Goal: Task Accomplishment & Management: Manage account settings

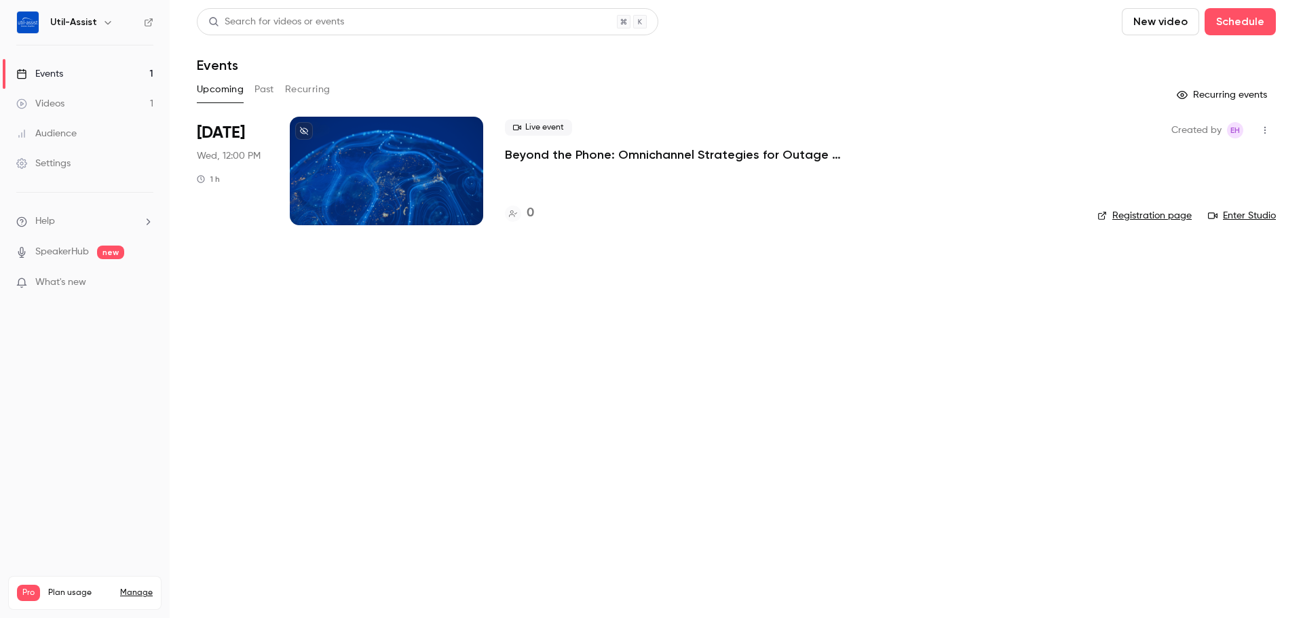
click at [337, 167] on div at bounding box center [386, 171] width 193 height 109
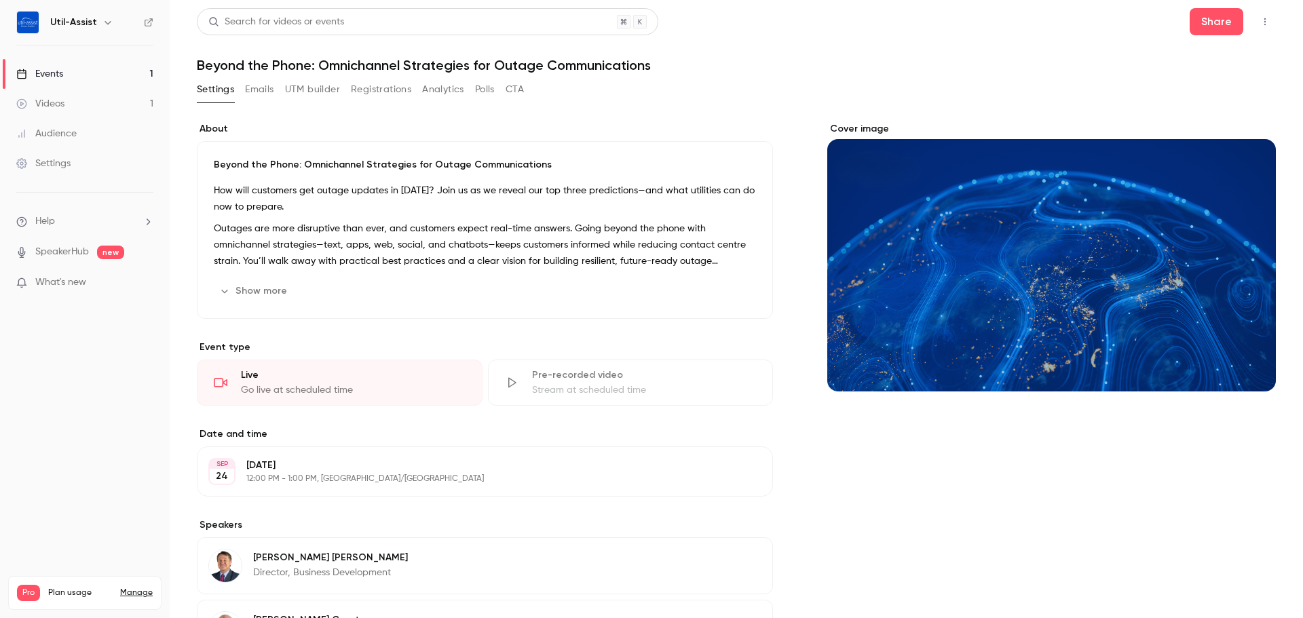
click at [250, 290] on button "Show more" at bounding box center [254, 291] width 81 height 22
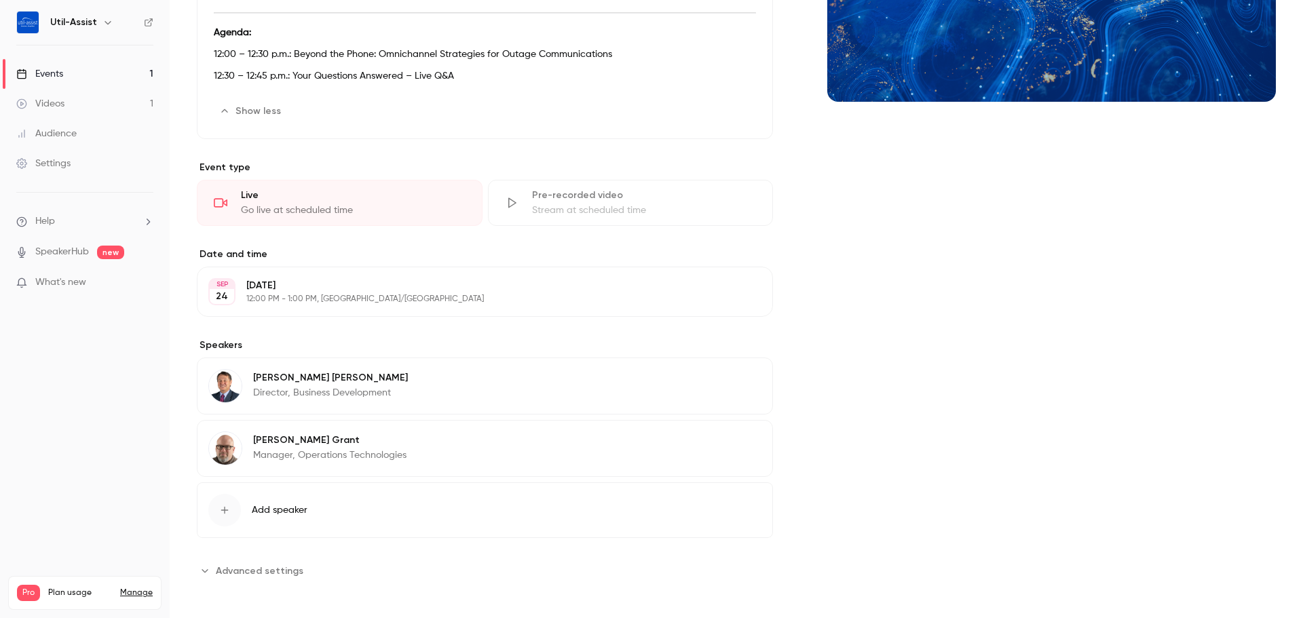
scroll to position [294, 0]
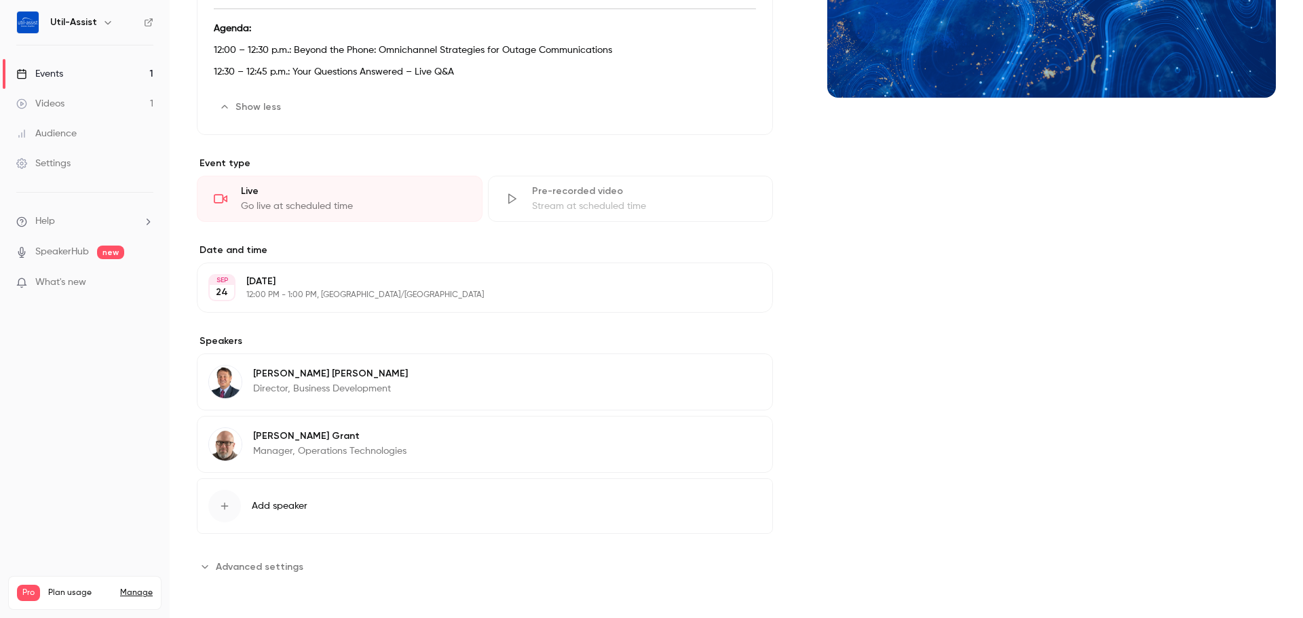
click at [344, 454] on p "Manager, Operations Technologies" at bounding box center [329, 452] width 153 height 14
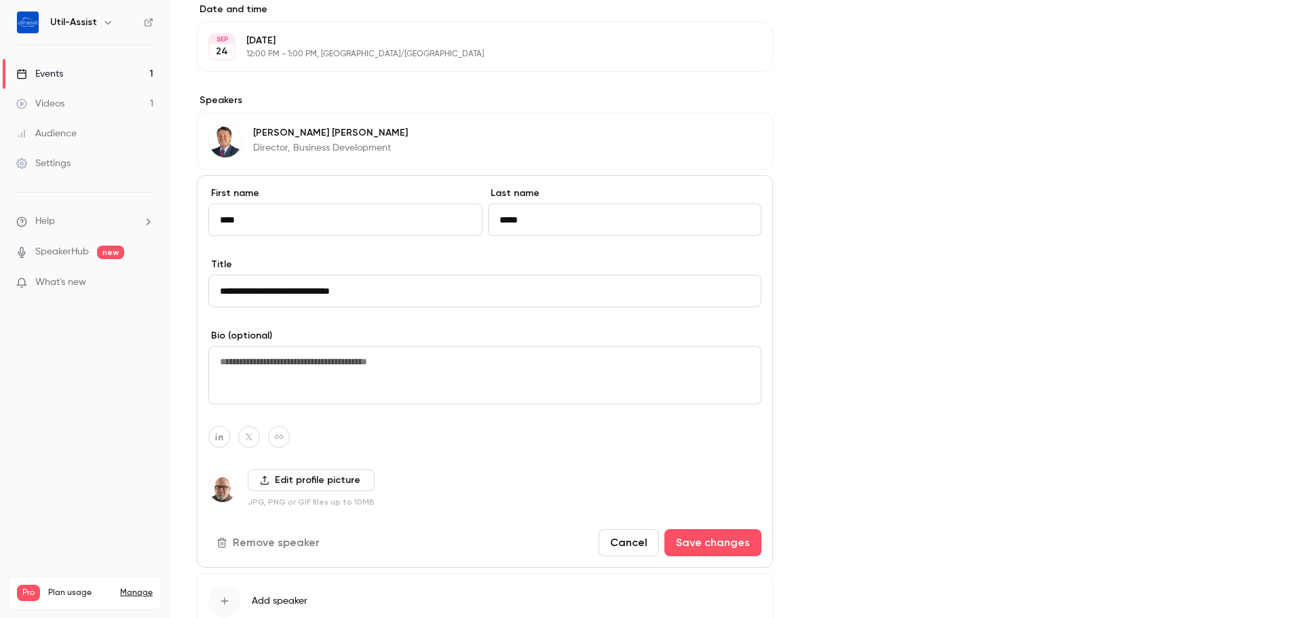
scroll to position [566, 0]
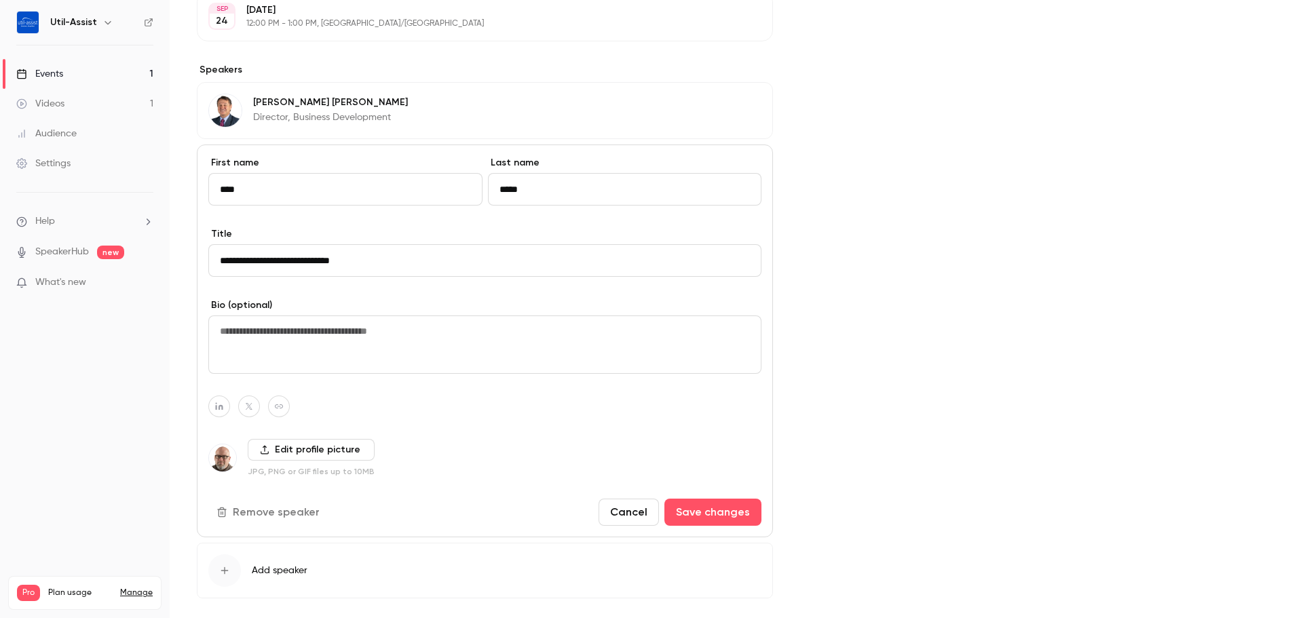
click at [303, 456] on label "Edit profile picture" at bounding box center [311, 450] width 127 height 22
click at [0, 0] on input "Edit profile picture" at bounding box center [0, 0] width 0 height 0
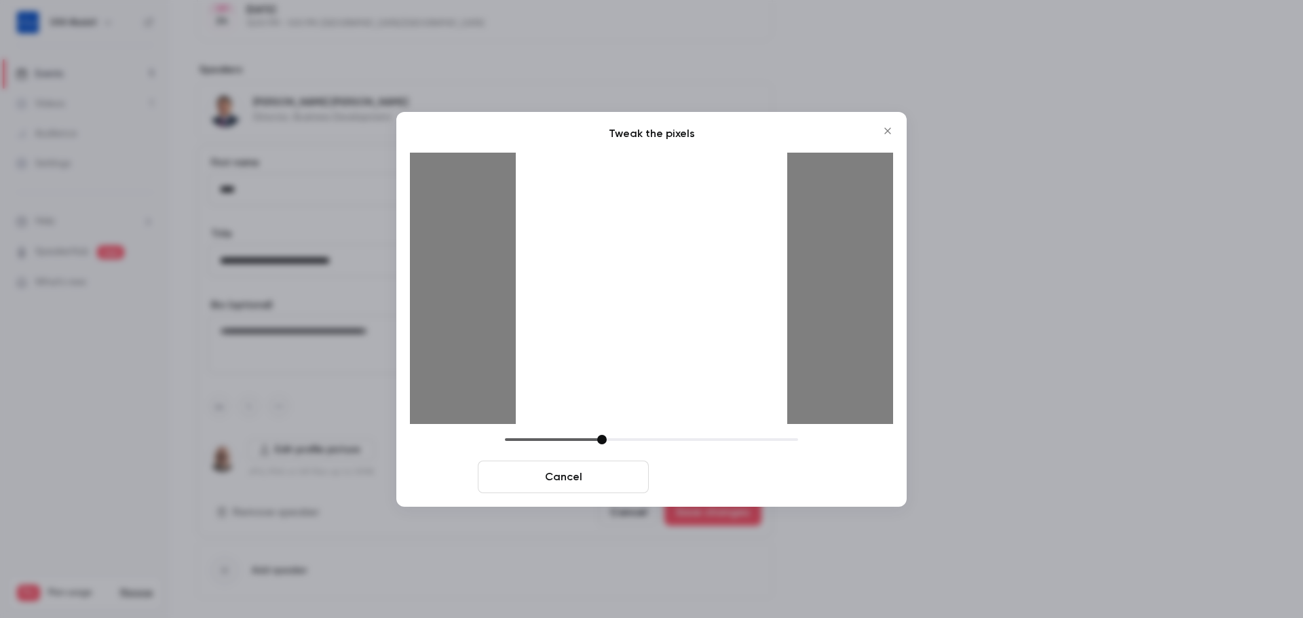
click at [724, 476] on button "Crop and save" at bounding box center [739, 477] width 171 height 33
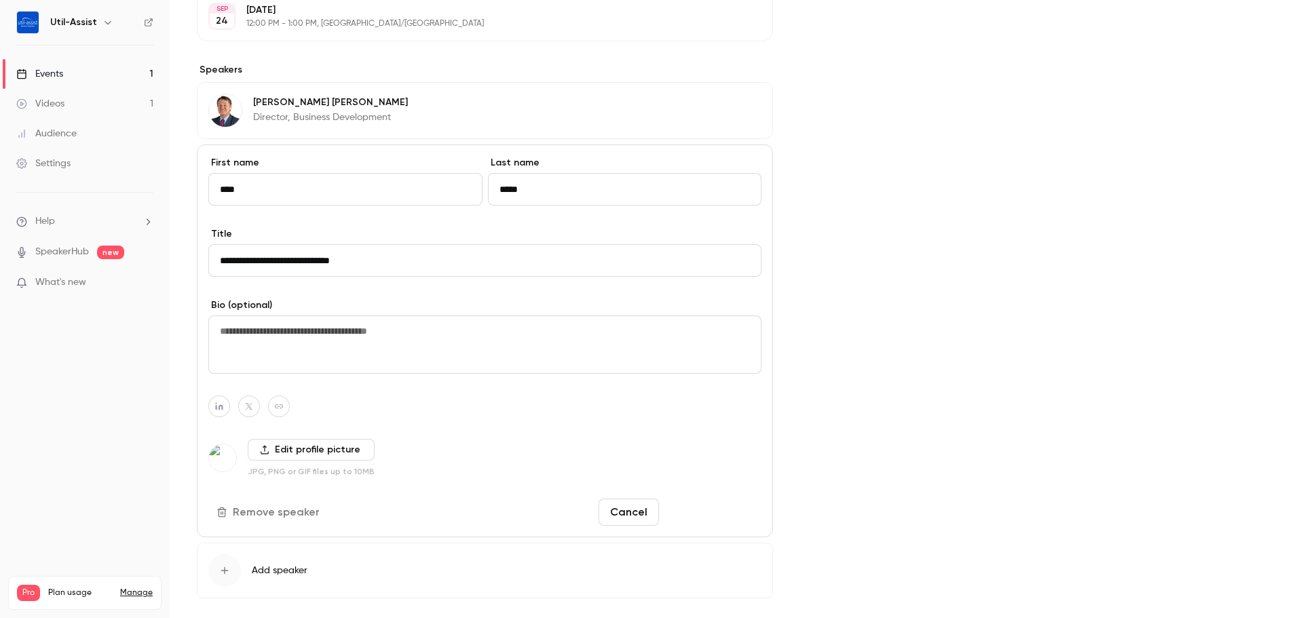
click at [717, 515] on button "Save changes" at bounding box center [713, 512] width 97 height 27
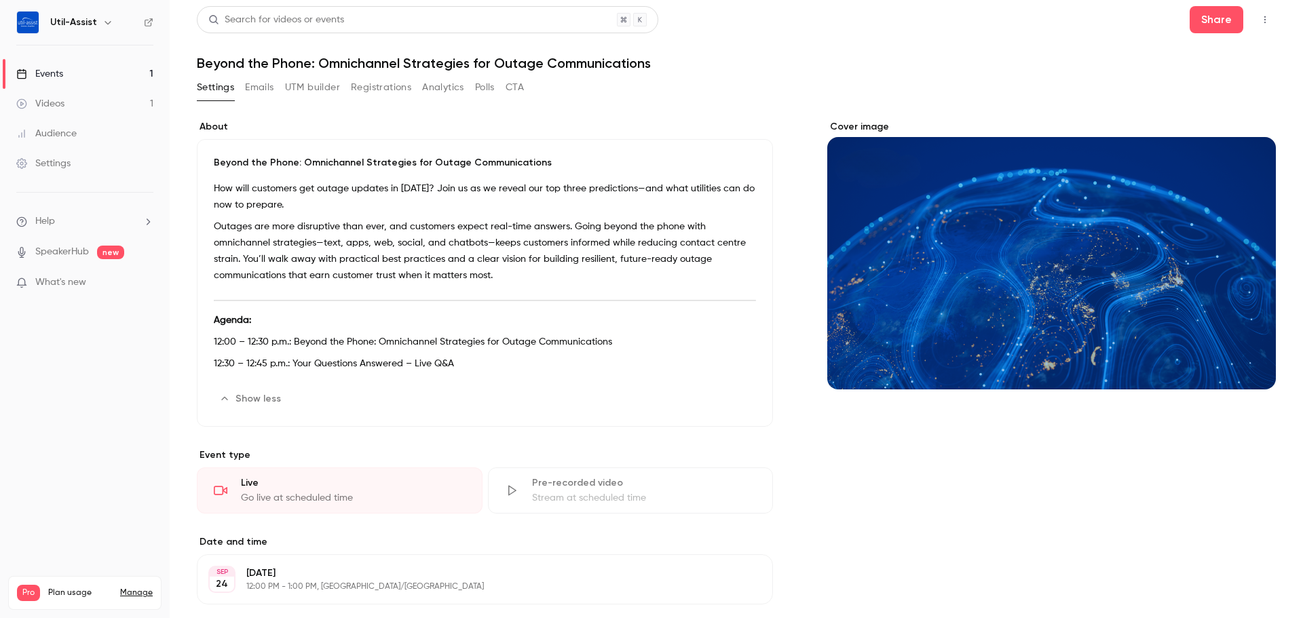
scroll to position [0, 0]
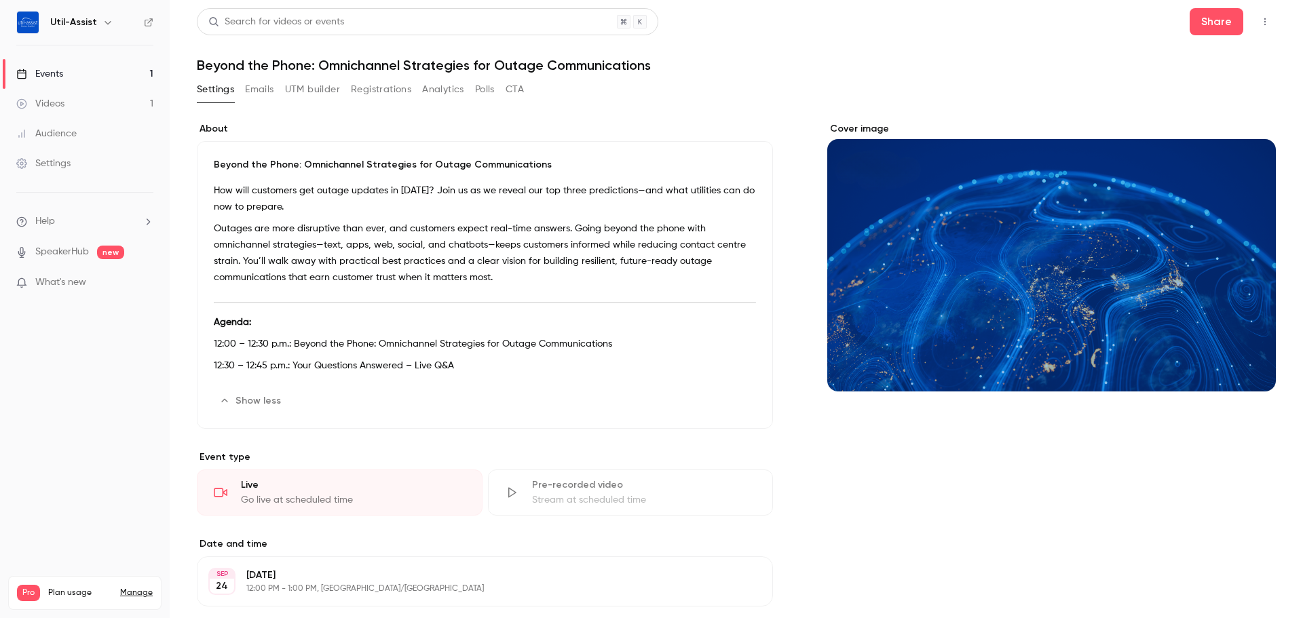
click at [52, 71] on div "Events" at bounding box center [39, 74] width 47 height 14
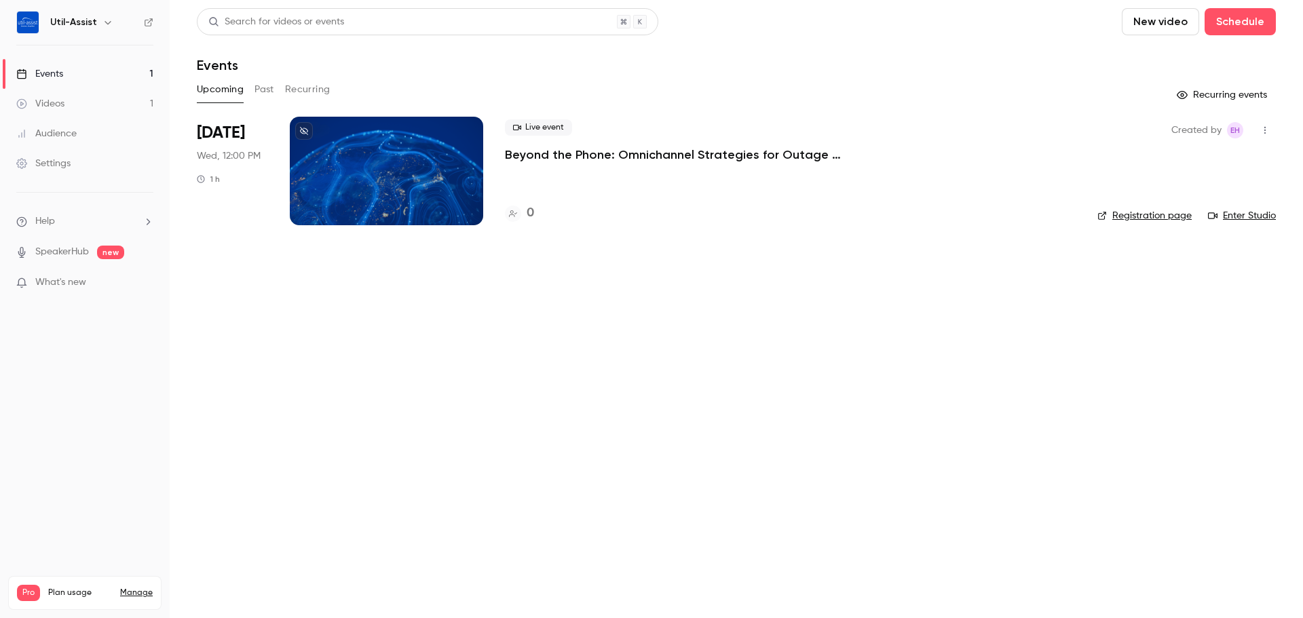
click at [1130, 217] on link "Registration page" at bounding box center [1145, 216] width 94 height 14
click at [354, 172] on div at bounding box center [386, 171] width 193 height 109
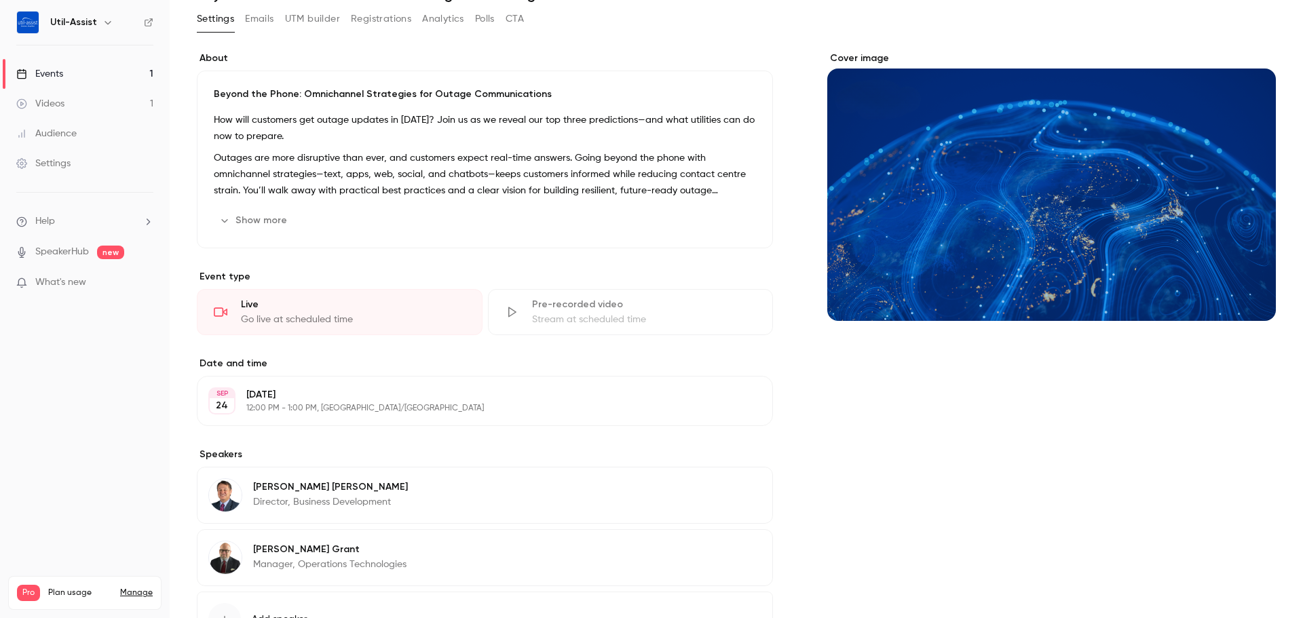
scroll to position [136, 0]
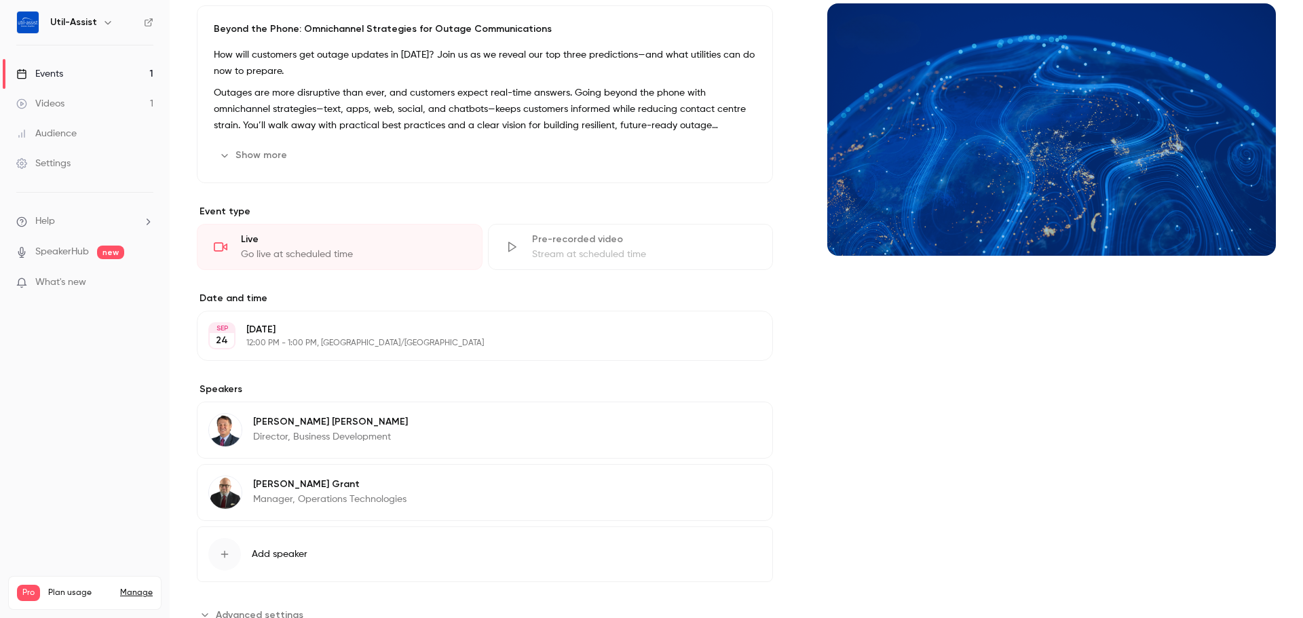
click at [735, 487] on button "Edit" at bounding box center [737, 487] width 50 height 22
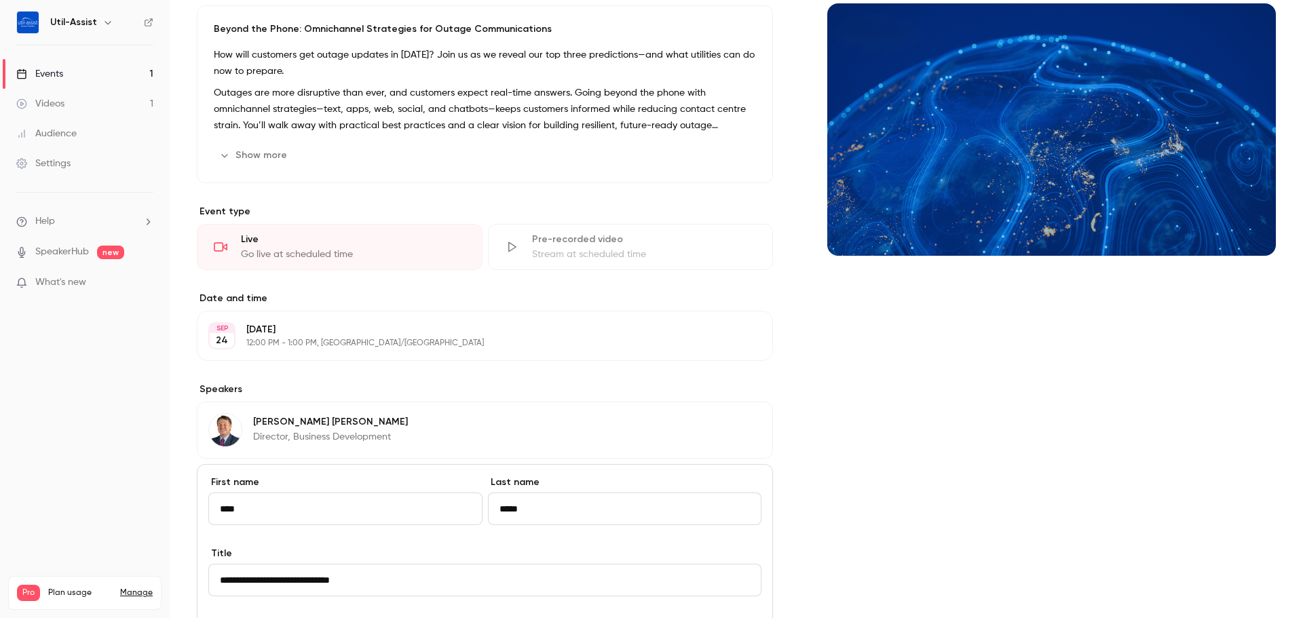
scroll to position [475, 0]
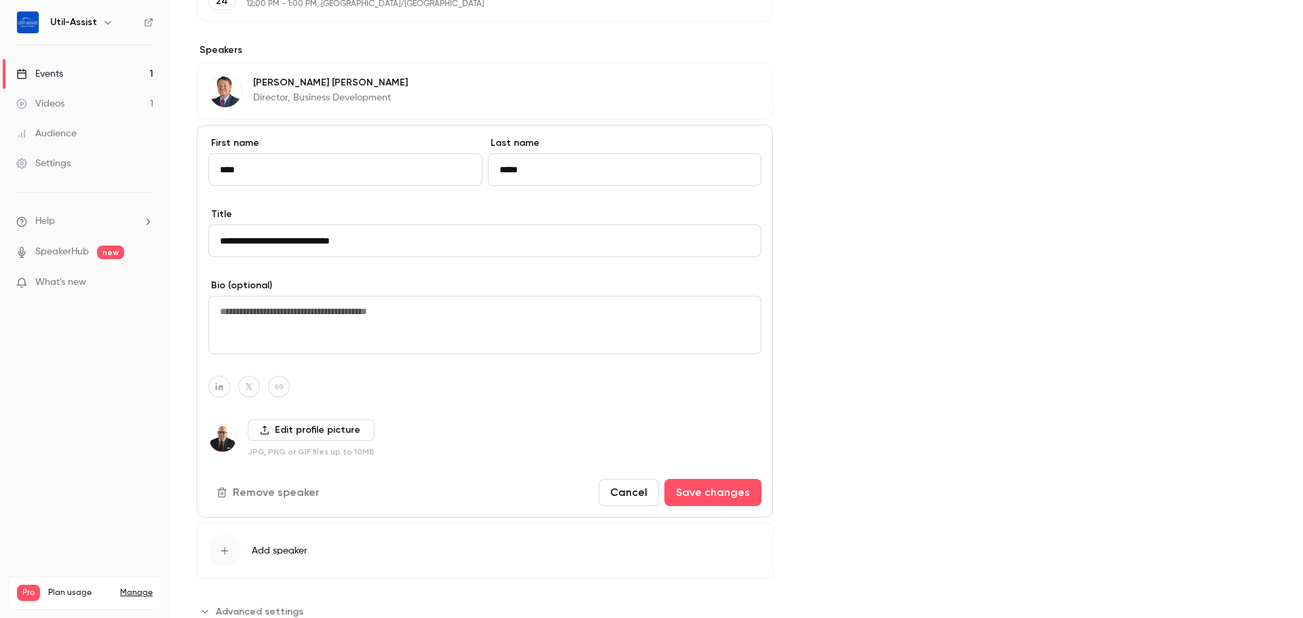
click at [299, 436] on label "Edit profile picture" at bounding box center [311, 431] width 127 height 22
click at [0, 0] on input "Edit profile picture" at bounding box center [0, 0] width 0 height 0
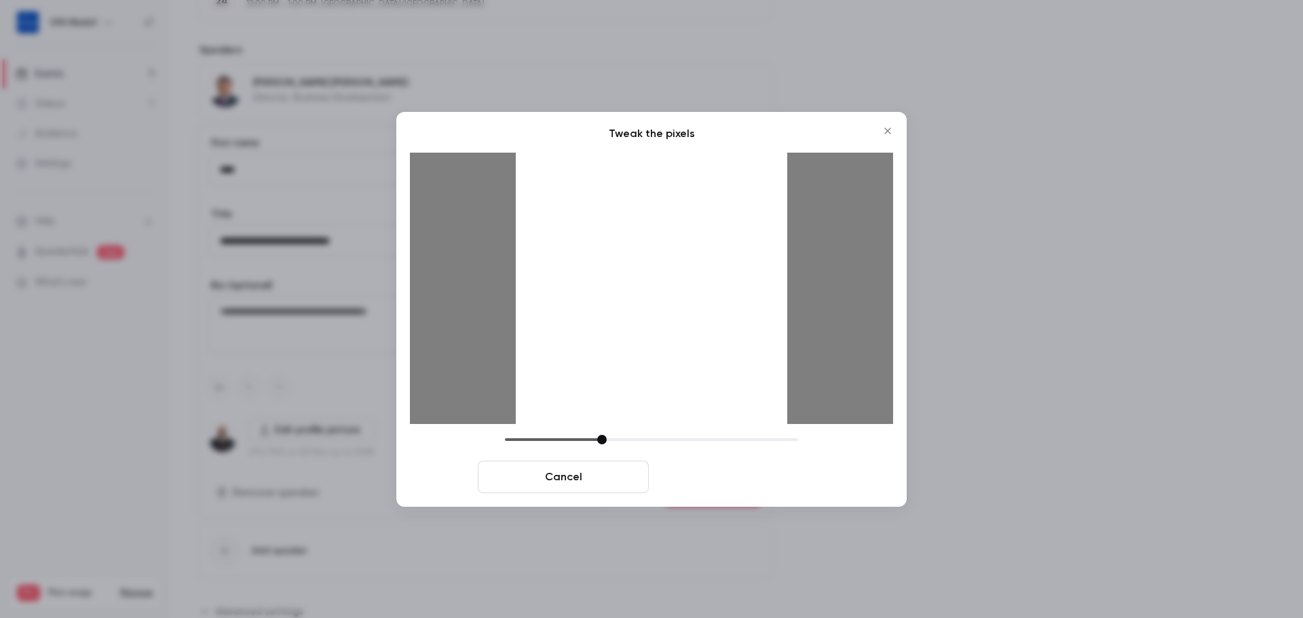
click at [768, 482] on button "Crop and save" at bounding box center [739, 477] width 171 height 33
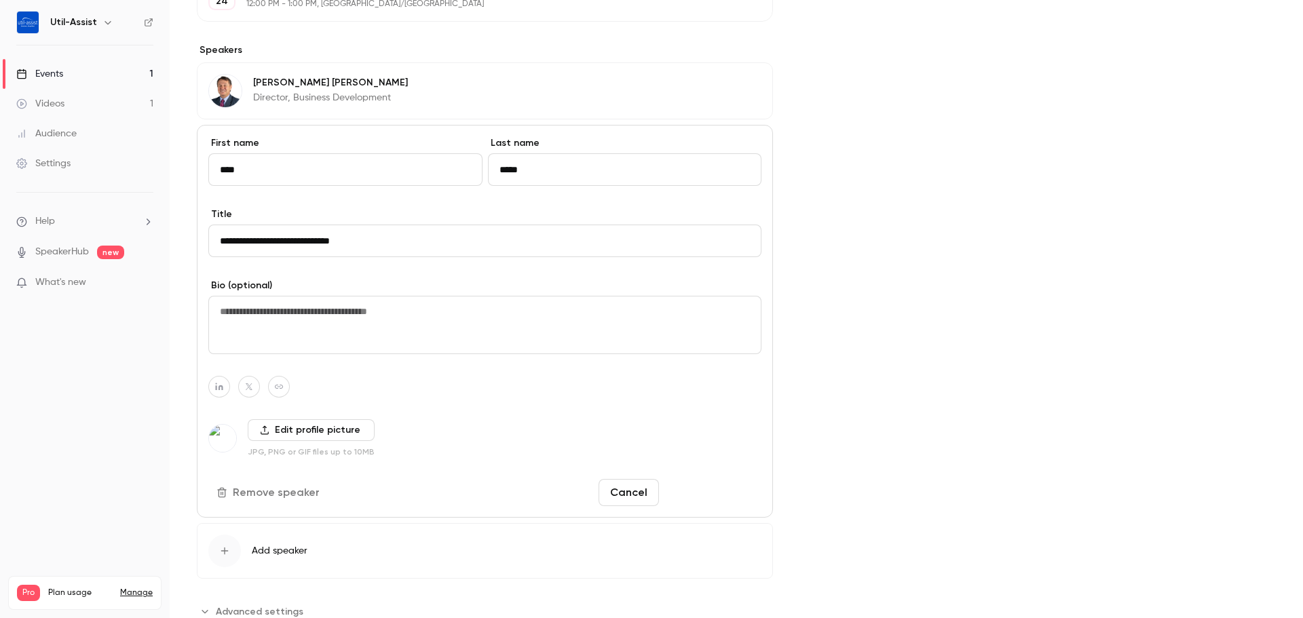
click at [747, 487] on button "Save changes" at bounding box center [713, 492] width 97 height 27
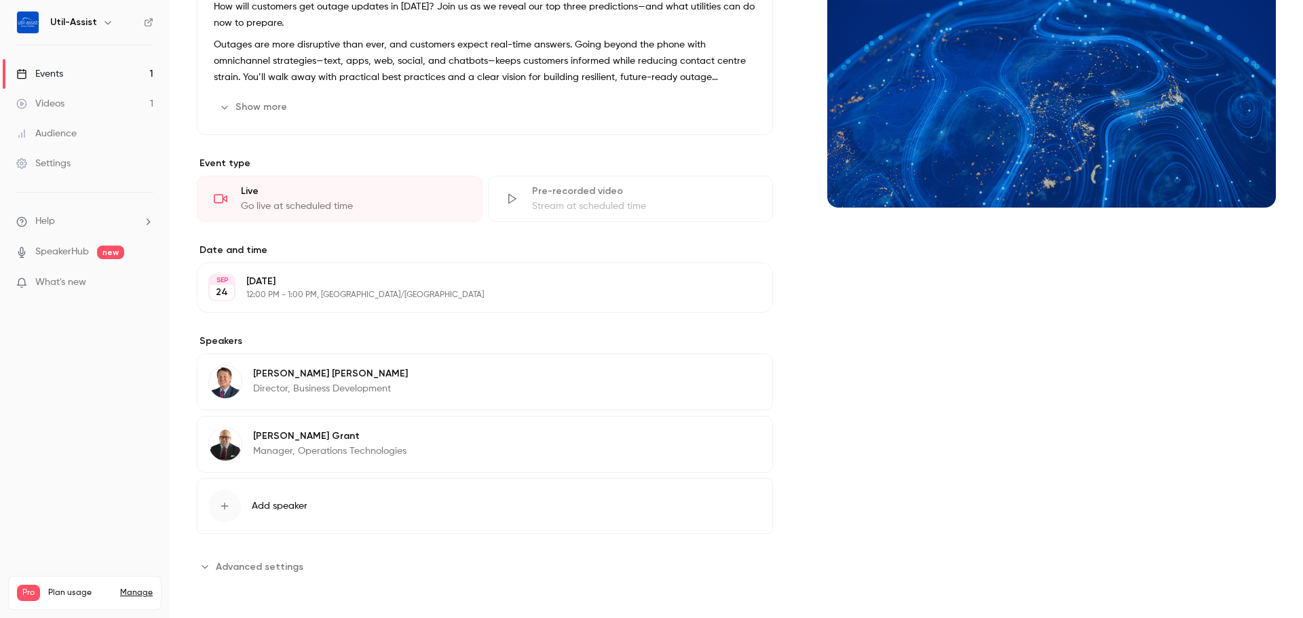
click at [227, 445] on img at bounding box center [225, 444] width 33 height 33
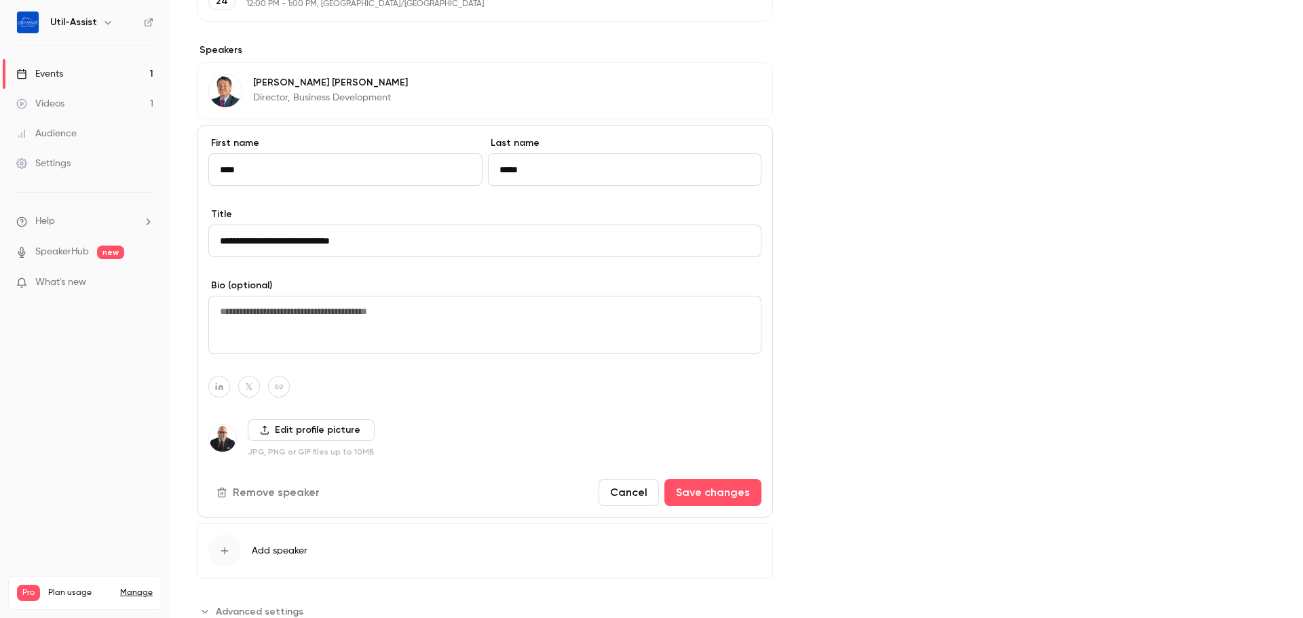
click at [612, 486] on button "Cancel" at bounding box center [629, 492] width 60 height 27
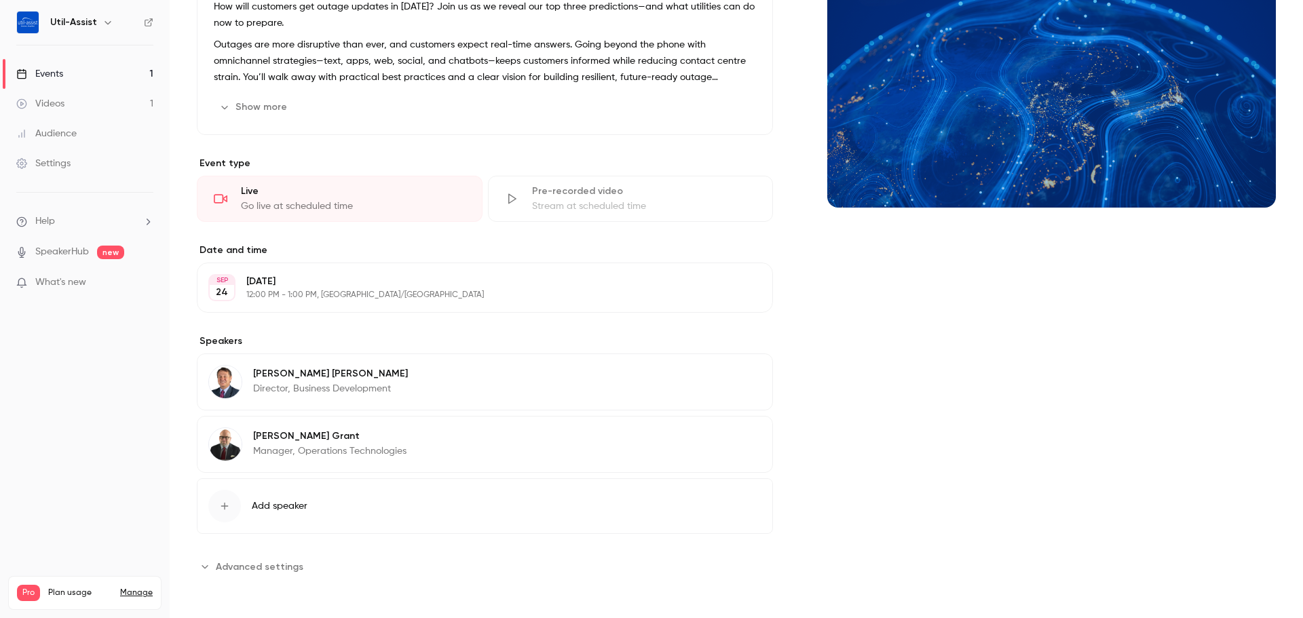
scroll to position [0, 0]
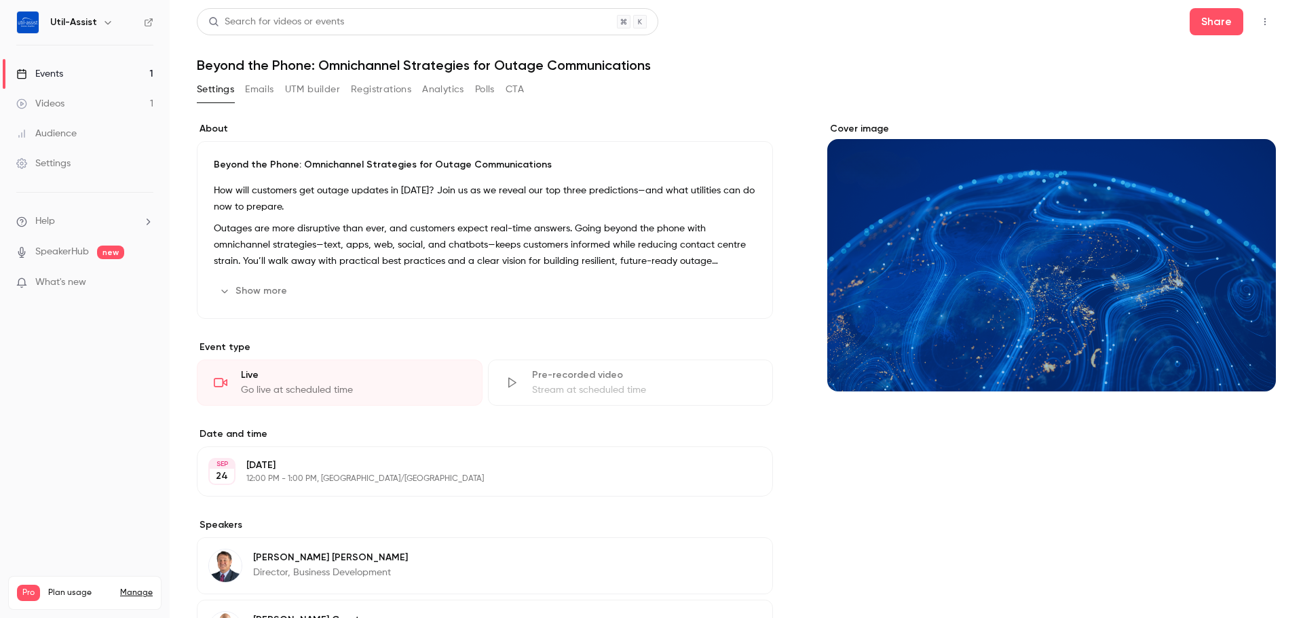
click at [67, 75] on link "Events 1" at bounding box center [85, 74] width 170 height 30
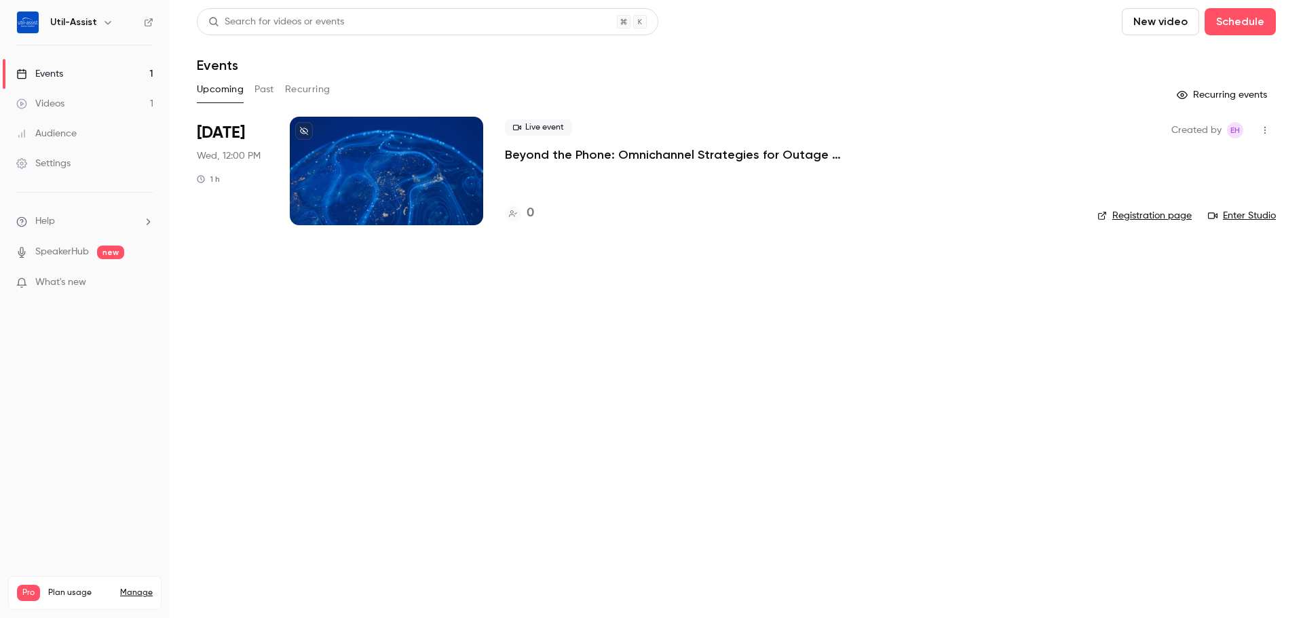
click at [1139, 223] on link "Registration page" at bounding box center [1145, 216] width 94 height 14
click at [340, 169] on div at bounding box center [386, 171] width 193 height 109
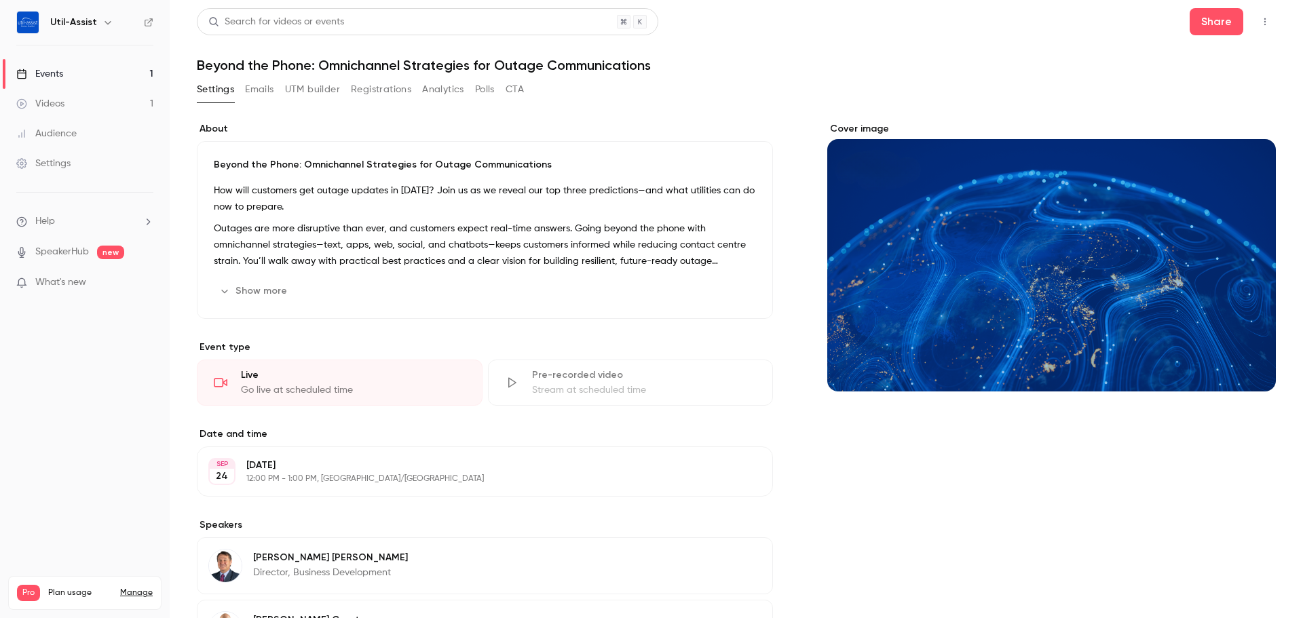
click at [263, 91] on button "Emails" at bounding box center [259, 90] width 29 height 22
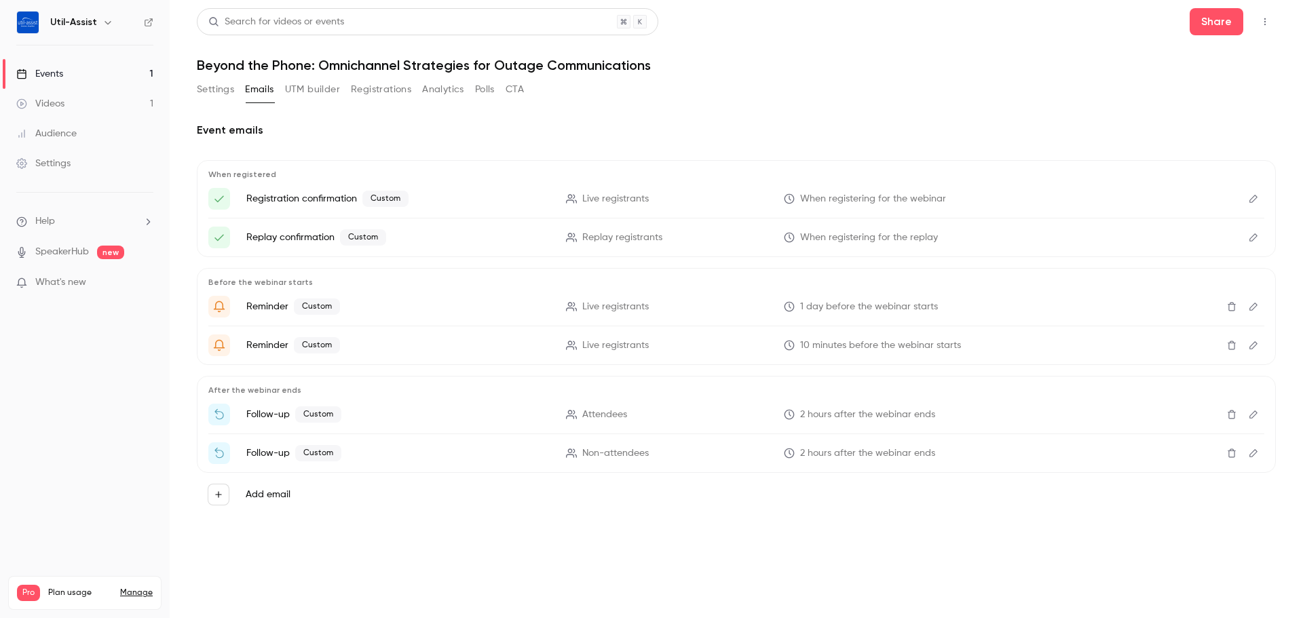
click at [1258, 200] on icon "Edit" at bounding box center [1254, 199] width 11 height 10
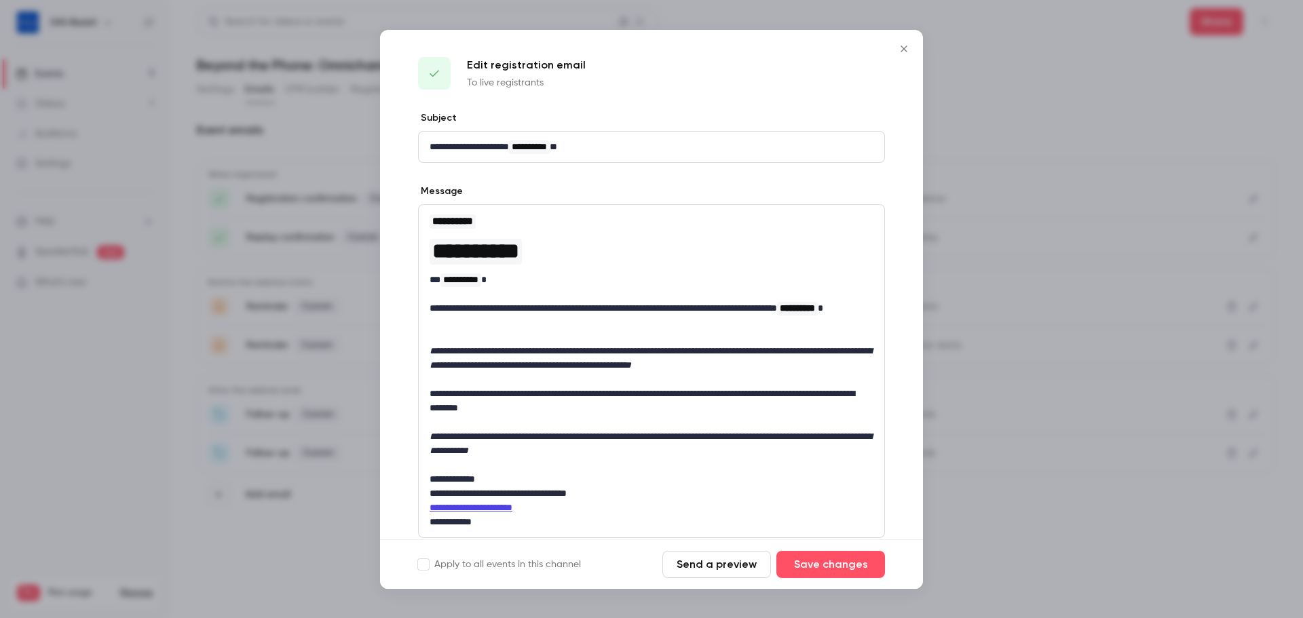
click at [898, 43] on icon "Close" at bounding box center [904, 48] width 16 height 11
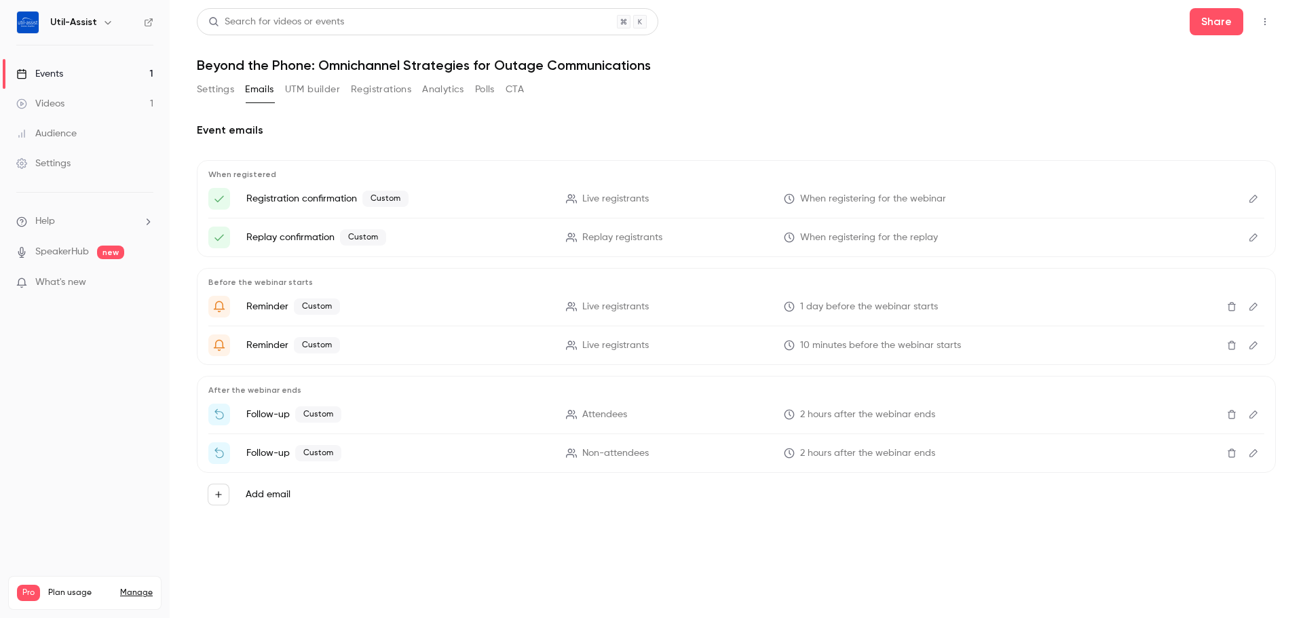
click at [71, 73] on link "Events 1" at bounding box center [85, 74] width 170 height 30
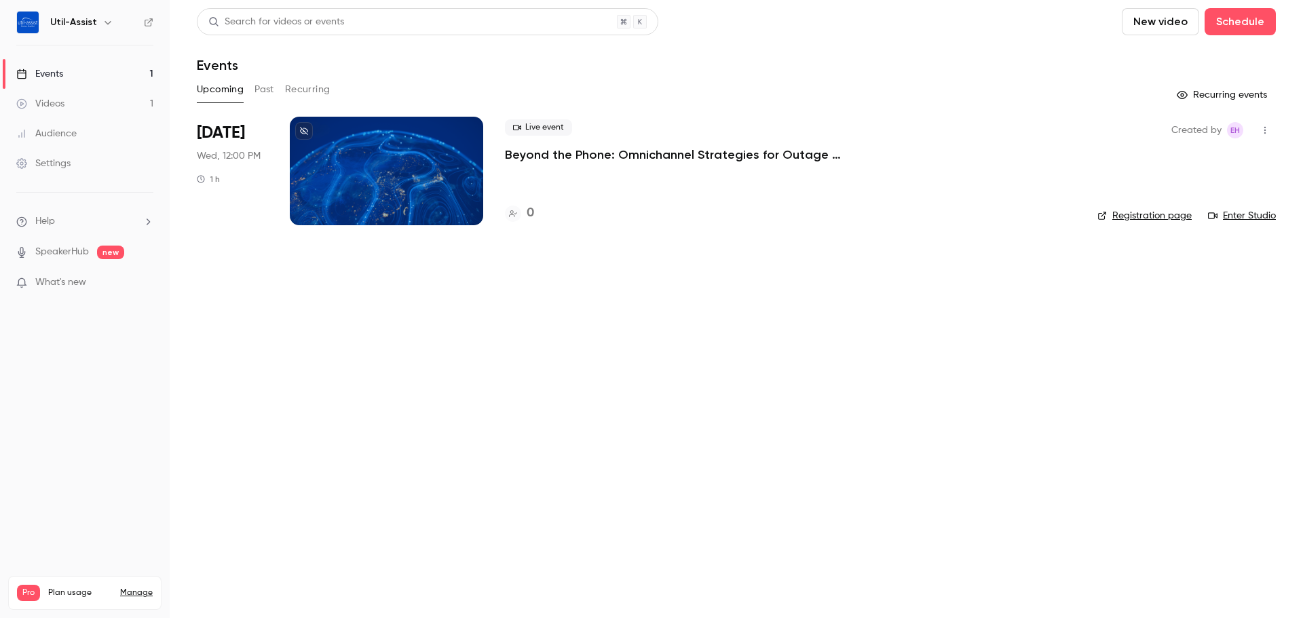
click at [258, 91] on button "Past" at bounding box center [265, 90] width 20 height 22
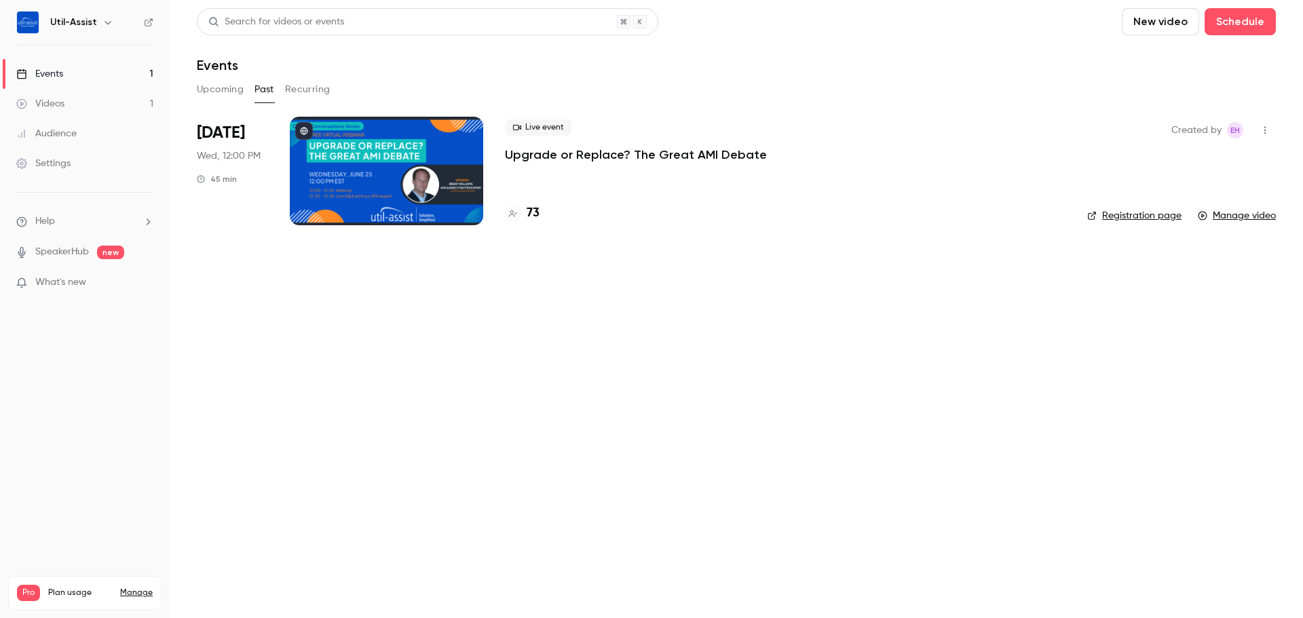
click at [423, 155] on div at bounding box center [386, 171] width 193 height 109
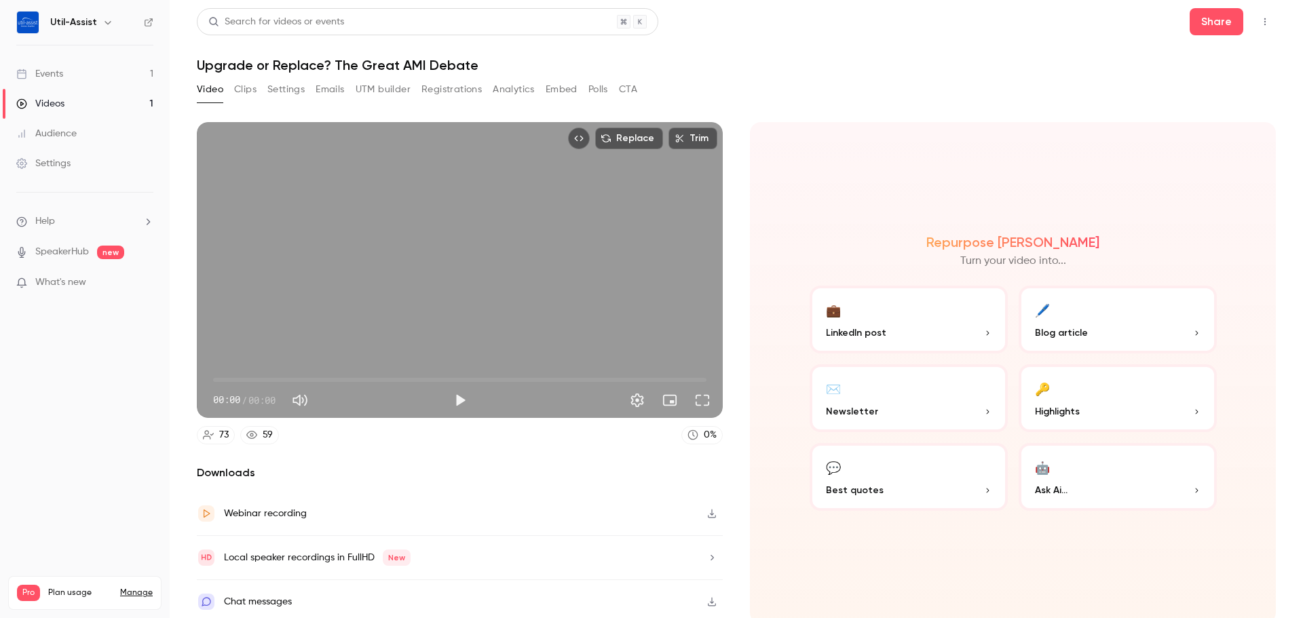
click at [326, 96] on button "Emails" at bounding box center [330, 90] width 29 height 22
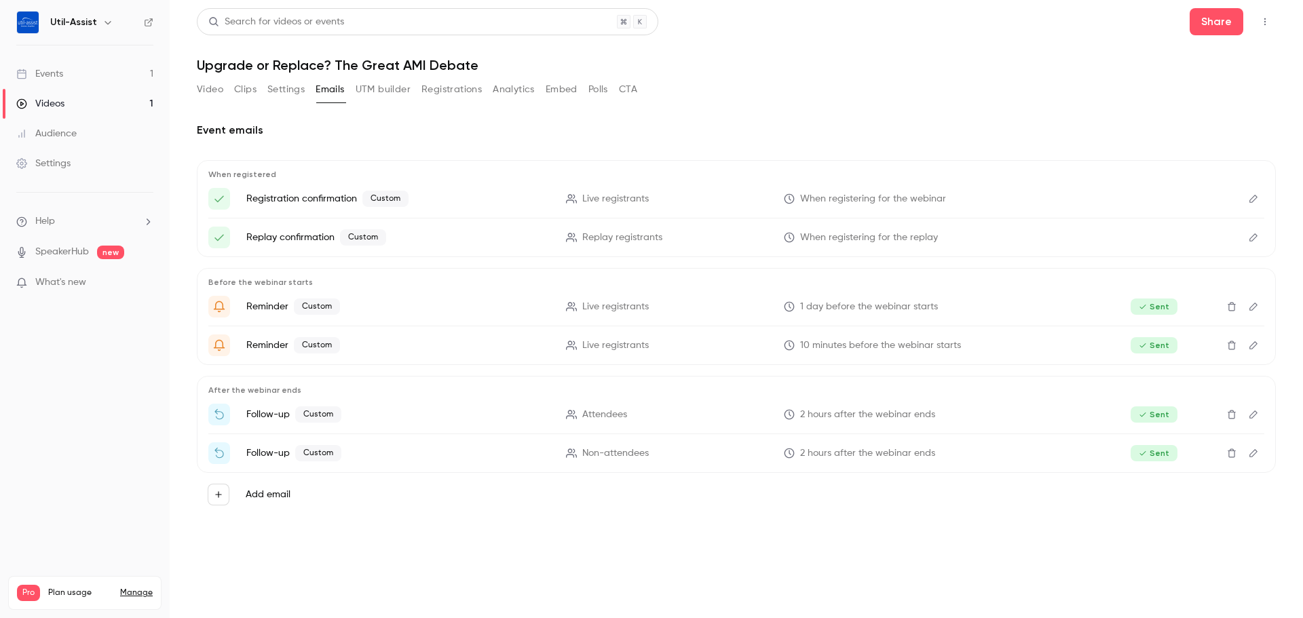
click at [1254, 204] on button "Edit" at bounding box center [1254, 199] width 22 height 22
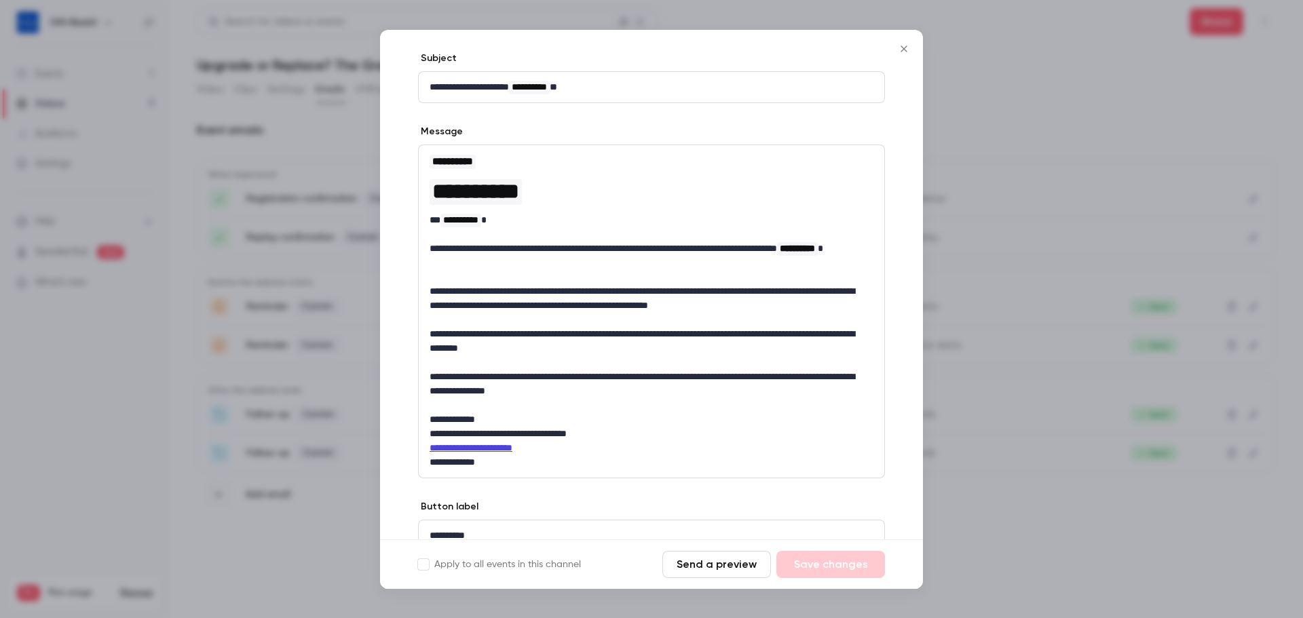
scroll to position [121, 0]
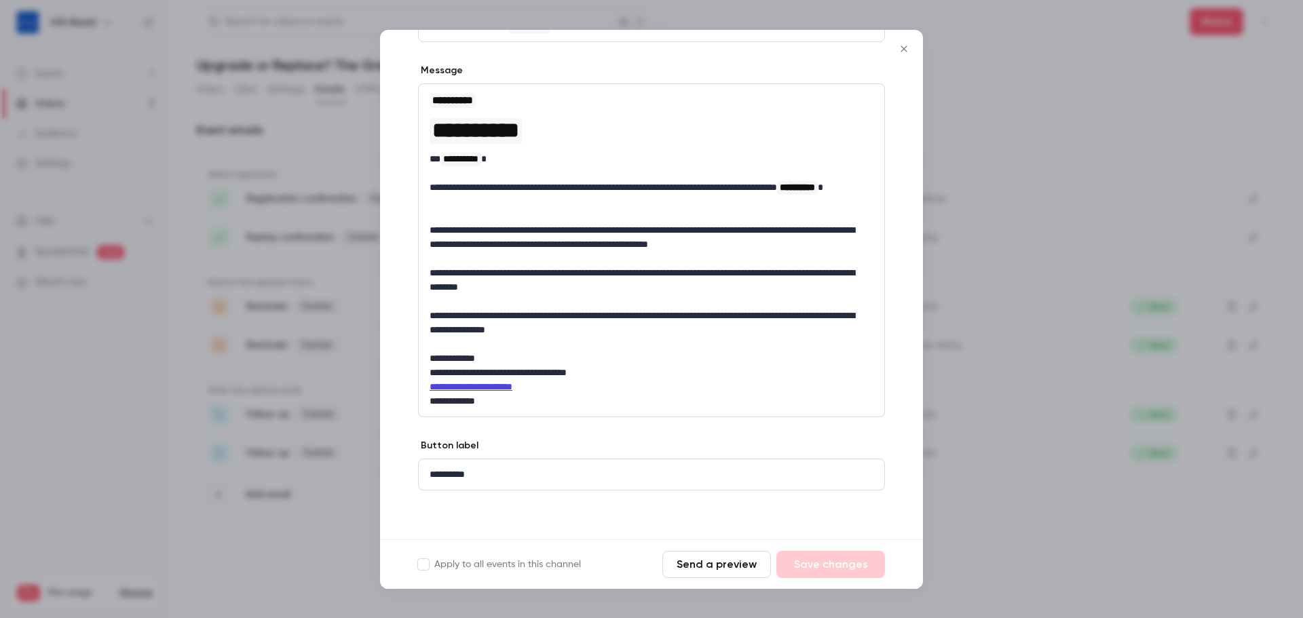
drag, startPoint x: 903, startPoint y: 52, endPoint x: 891, endPoint y: 45, distance: 13.4
click at [902, 52] on icon "Close" at bounding box center [904, 48] width 16 height 11
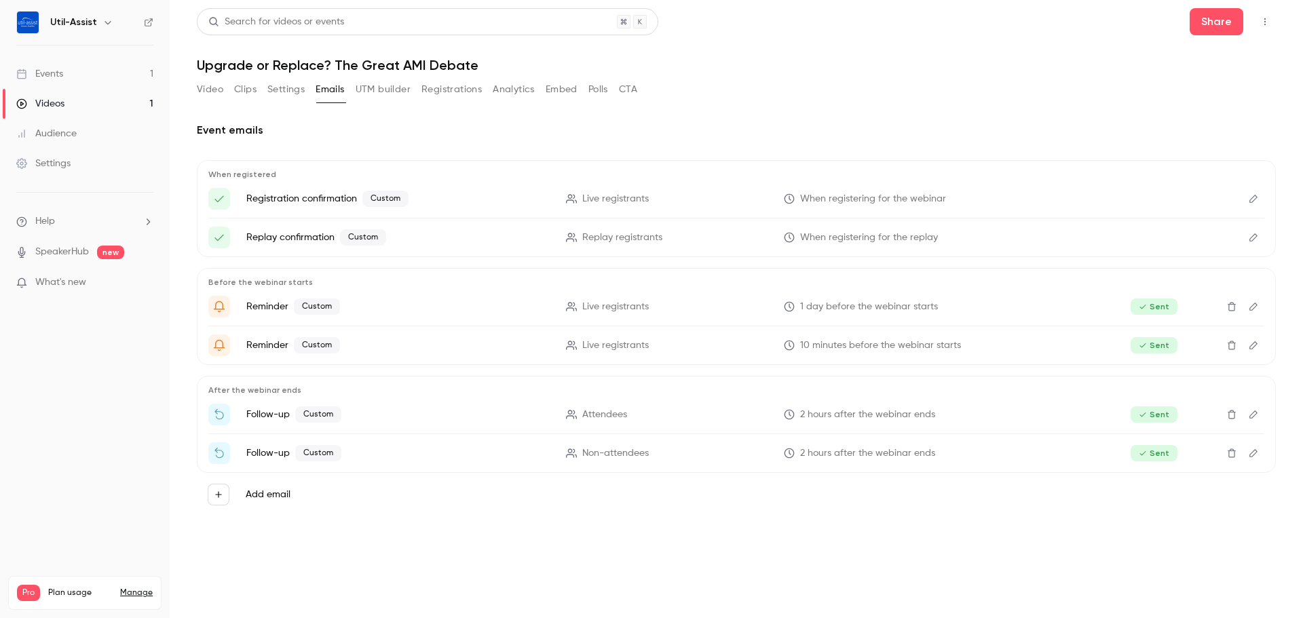
click at [82, 67] on link "Events 1" at bounding box center [85, 74] width 170 height 30
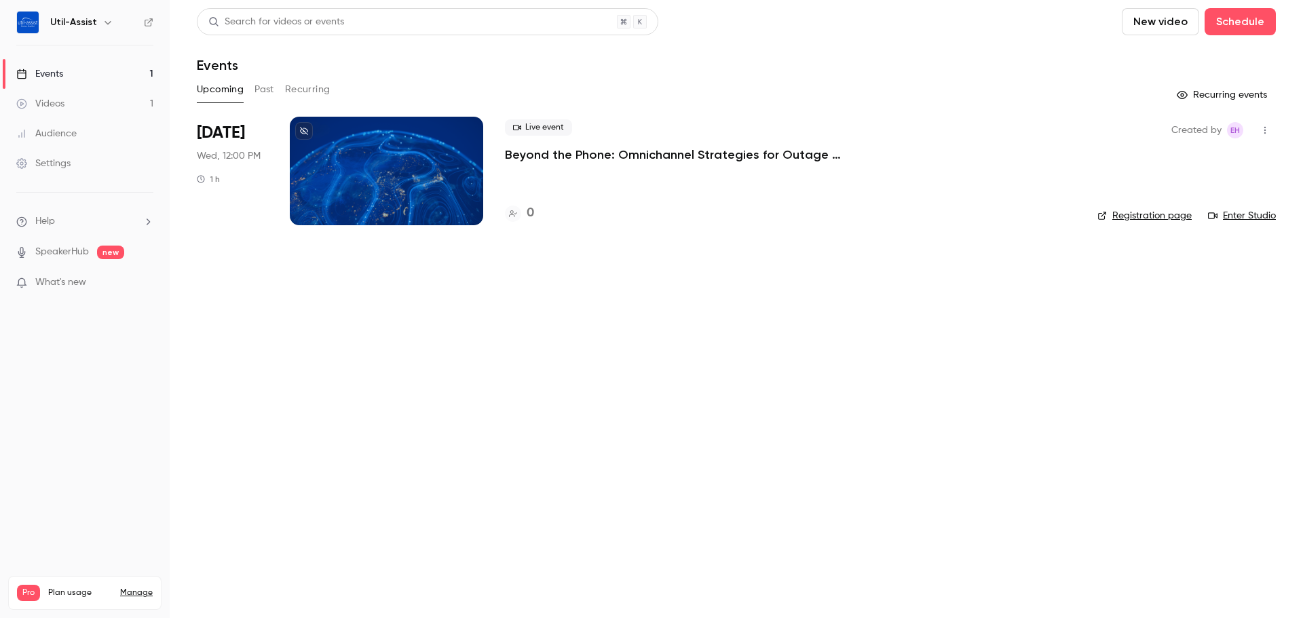
click at [402, 179] on div at bounding box center [386, 171] width 193 height 109
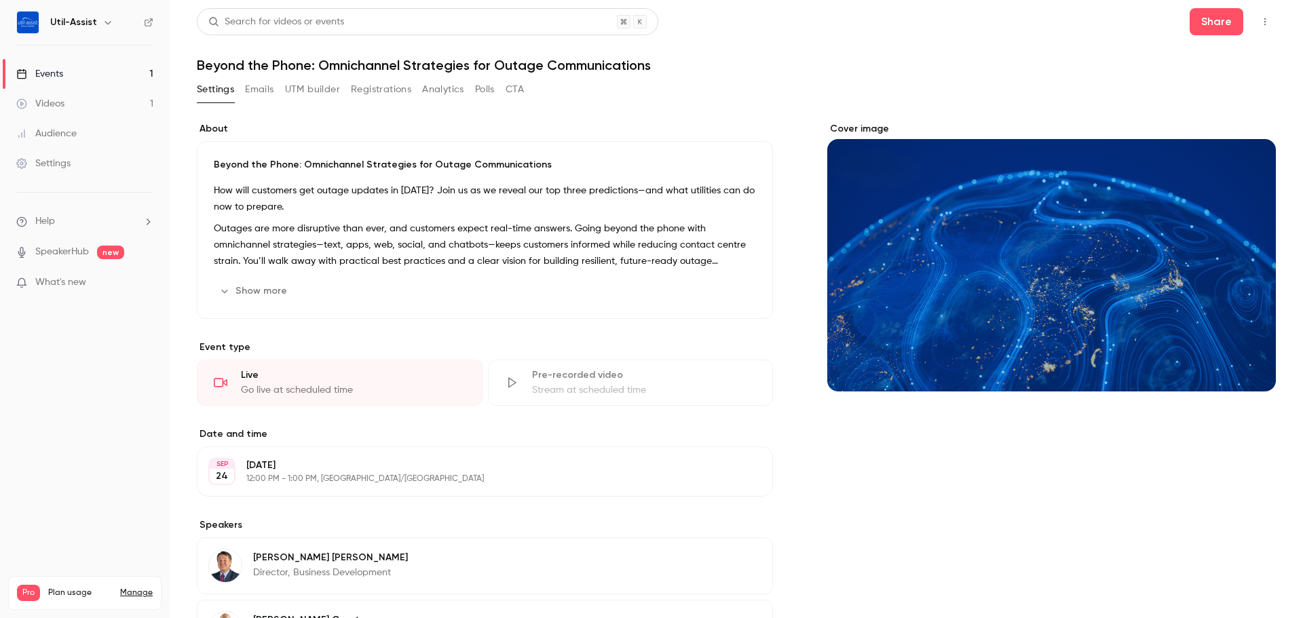
click at [255, 92] on button "Emails" at bounding box center [259, 90] width 29 height 22
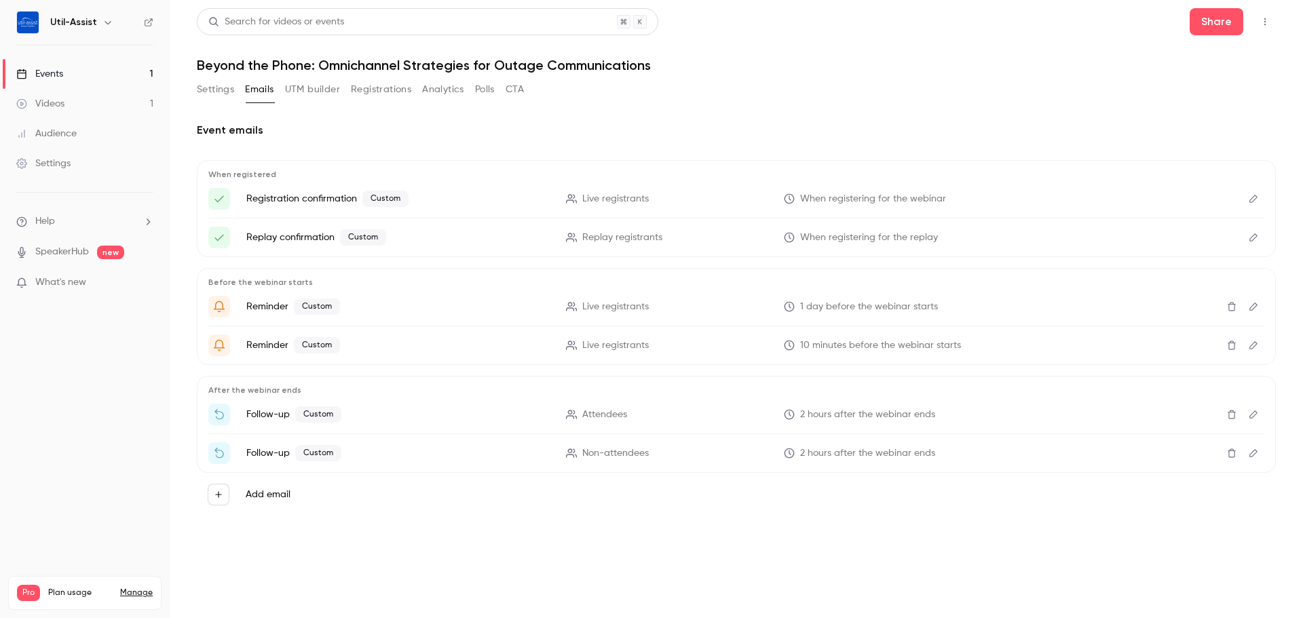
click at [1249, 195] on icon "Edit" at bounding box center [1254, 199] width 11 height 10
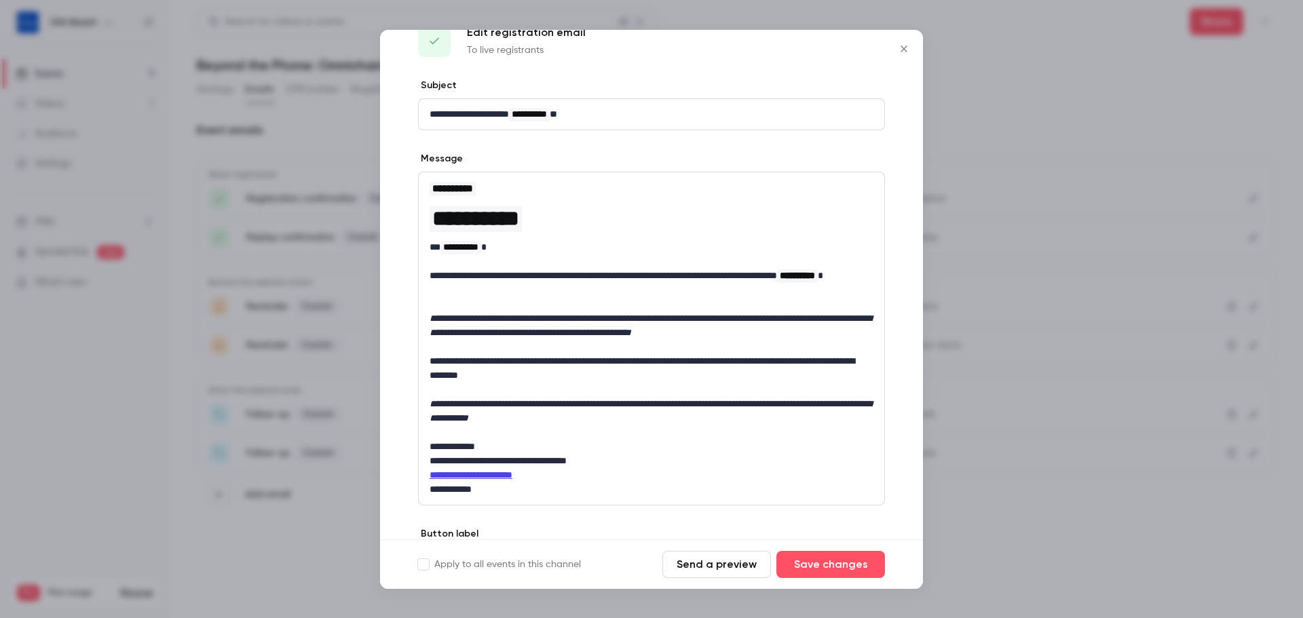
scroll to position [31, 0]
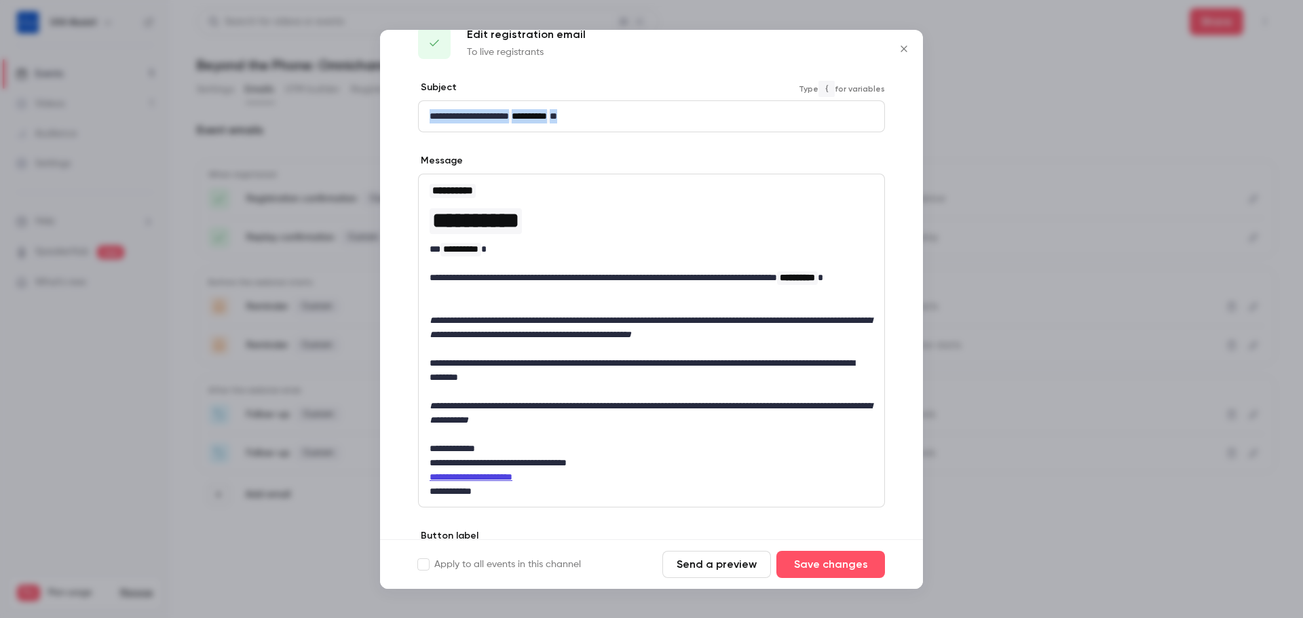
drag, startPoint x: 593, startPoint y: 122, endPoint x: 394, endPoint y: 111, distance: 199.2
click at [394, 111] on div "**********" at bounding box center [651, 355] width 543 height 549
copy p "**********"
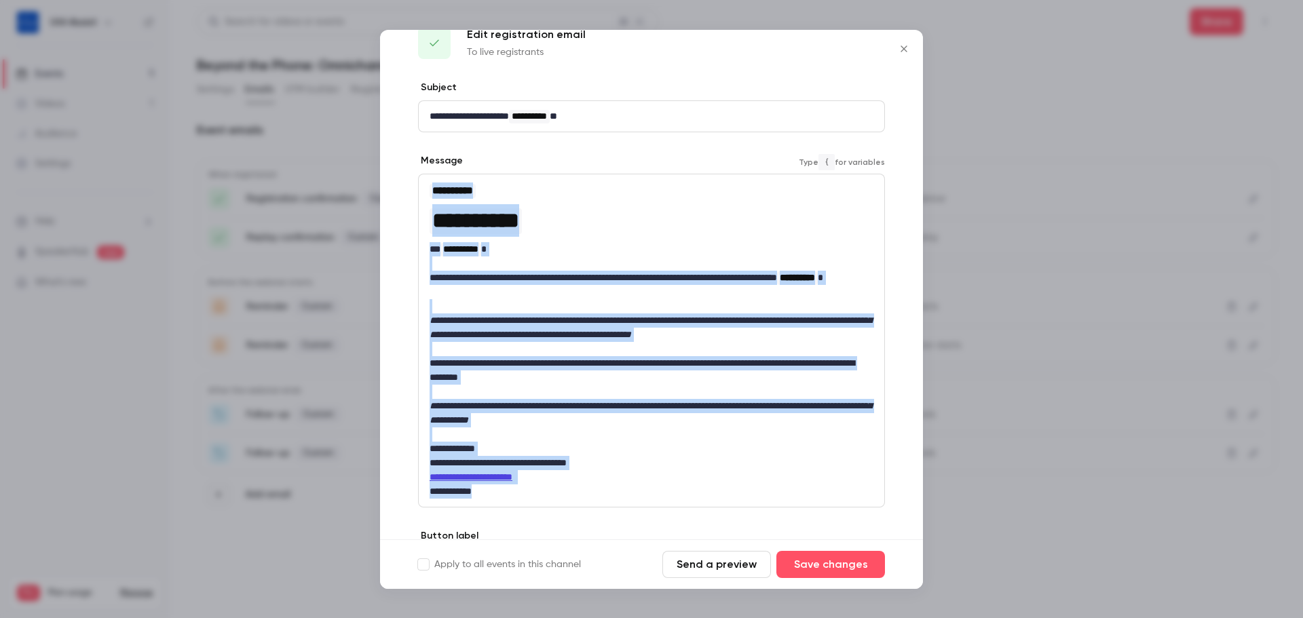
drag, startPoint x: 427, startPoint y: 188, endPoint x: 649, endPoint y: 513, distance: 393.7
click at [649, 513] on div "**********" at bounding box center [651, 355] width 543 height 549
copy div "**********"
click at [902, 50] on icon "Close" at bounding box center [904, 48] width 16 height 11
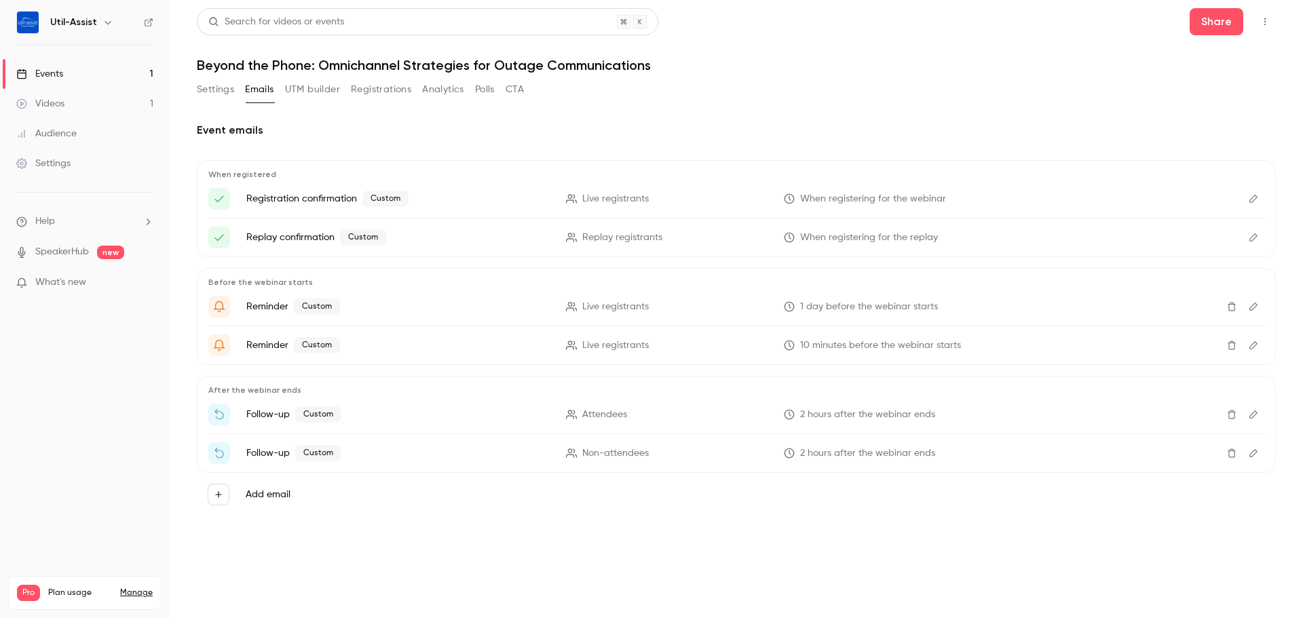
click at [109, 80] on link "Events 1" at bounding box center [85, 74] width 170 height 30
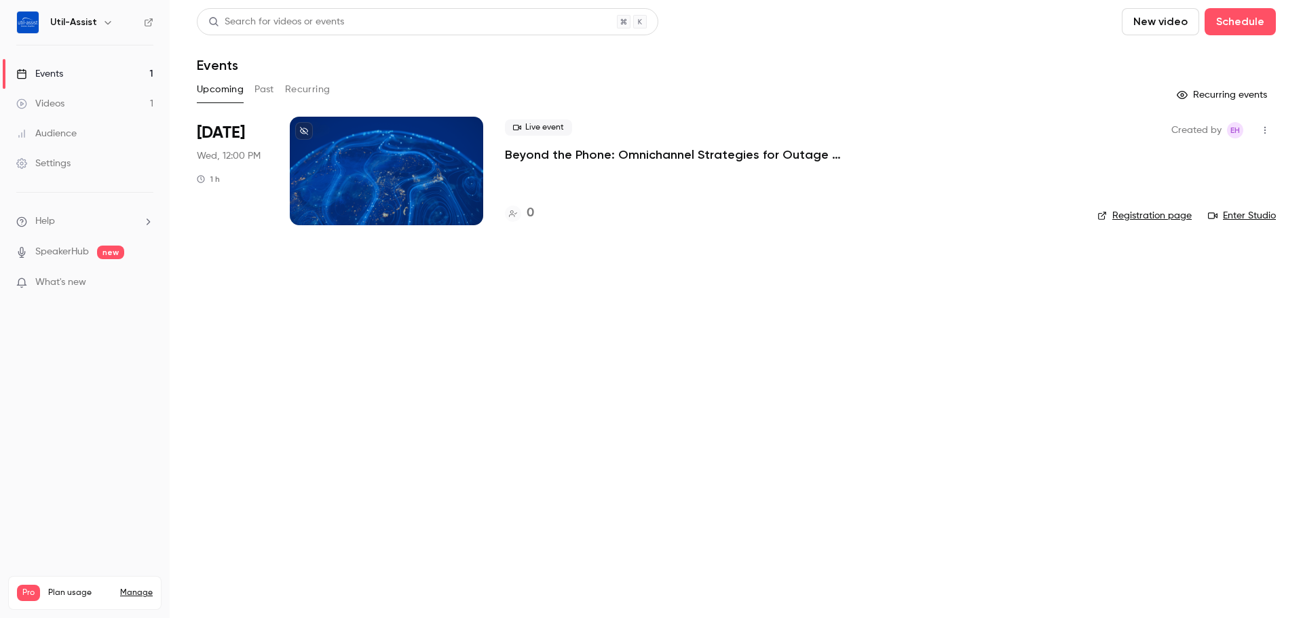
click at [580, 145] on div "Live event Beyond the Phone: Omnichannel Strategies for Outage Communications" at bounding box center [790, 140] width 571 height 43
click at [580, 152] on p "Beyond the Phone: Omnichannel Strategies for Outage Communications" at bounding box center [708, 155] width 407 height 16
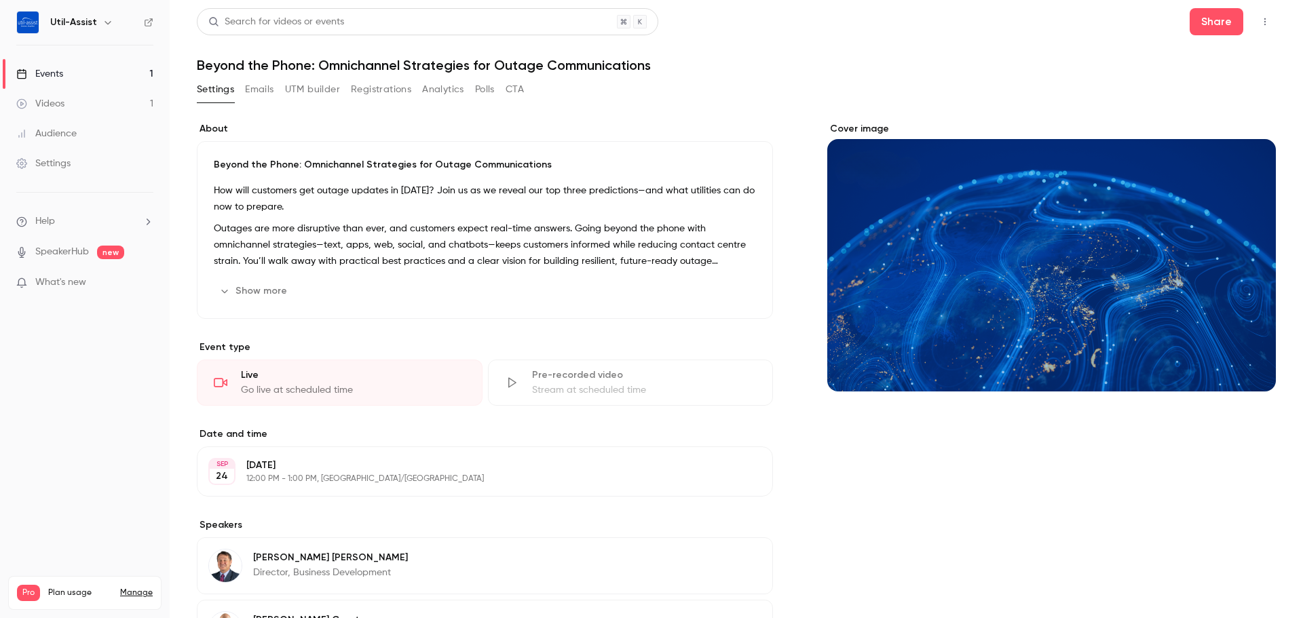
click at [60, 78] on div "Events" at bounding box center [39, 74] width 47 height 14
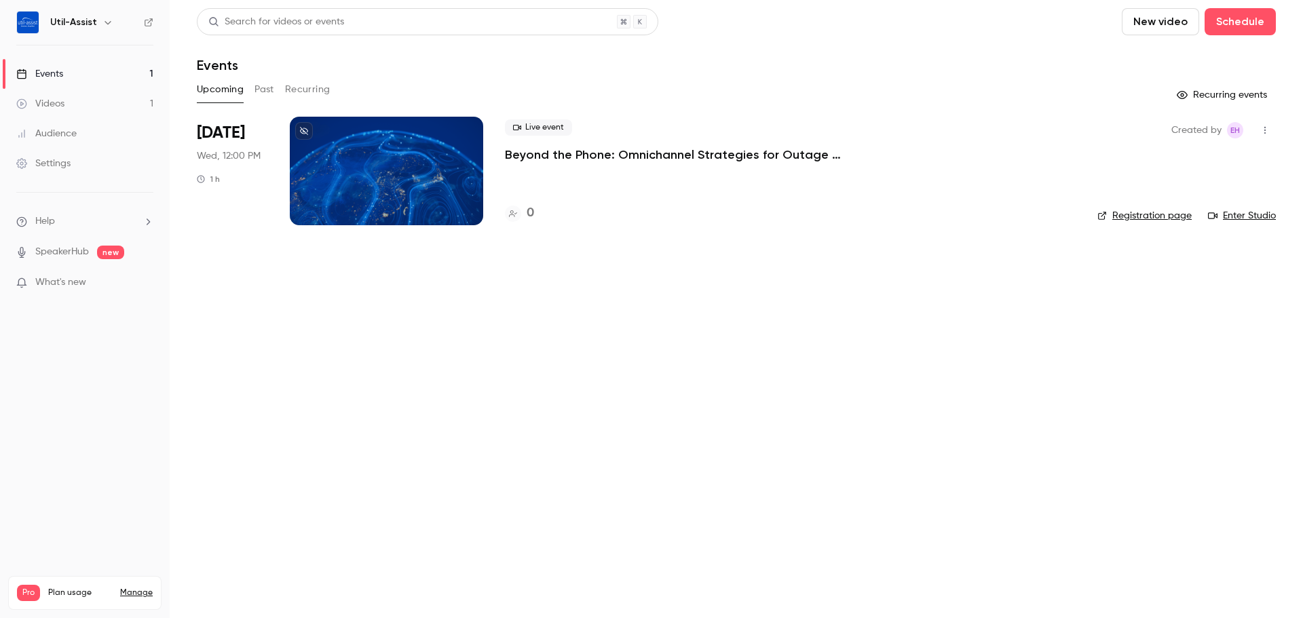
click at [586, 162] on p "Beyond the Phone: Omnichannel Strategies for Outage Communications" at bounding box center [708, 155] width 407 height 16
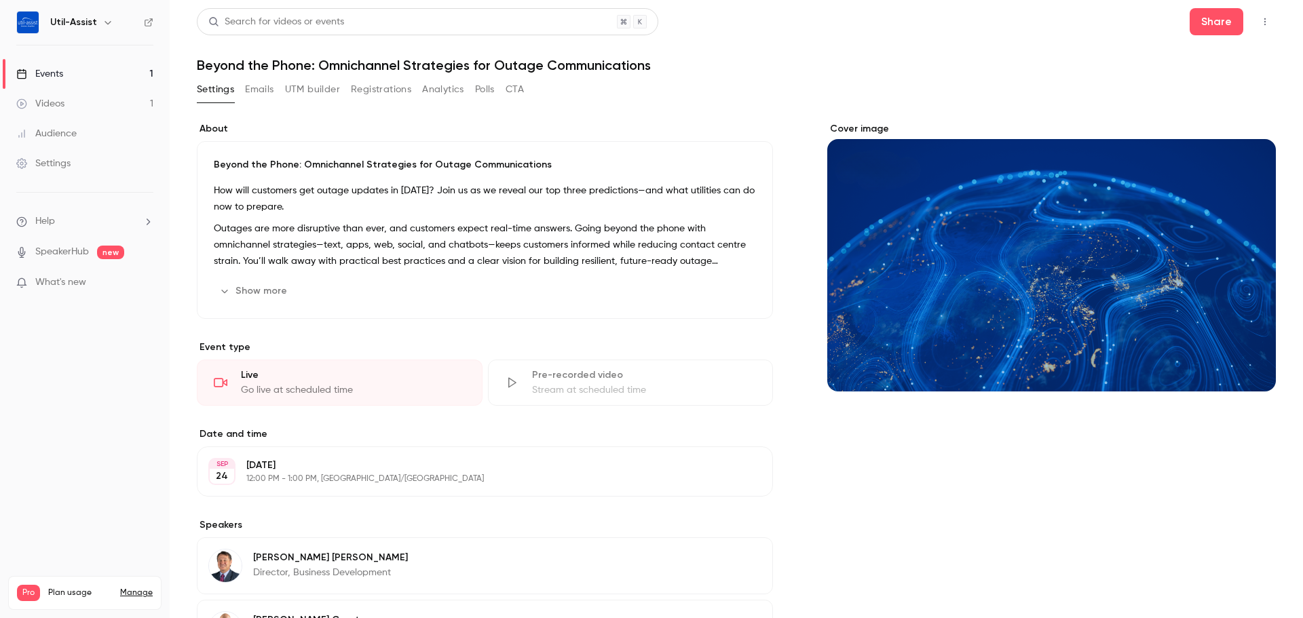
click at [278, 295] on button "Show more" at bounding box center [254, 291] width 81 height 22
